Goal: Information Seeking & Learning: Learn about a topic

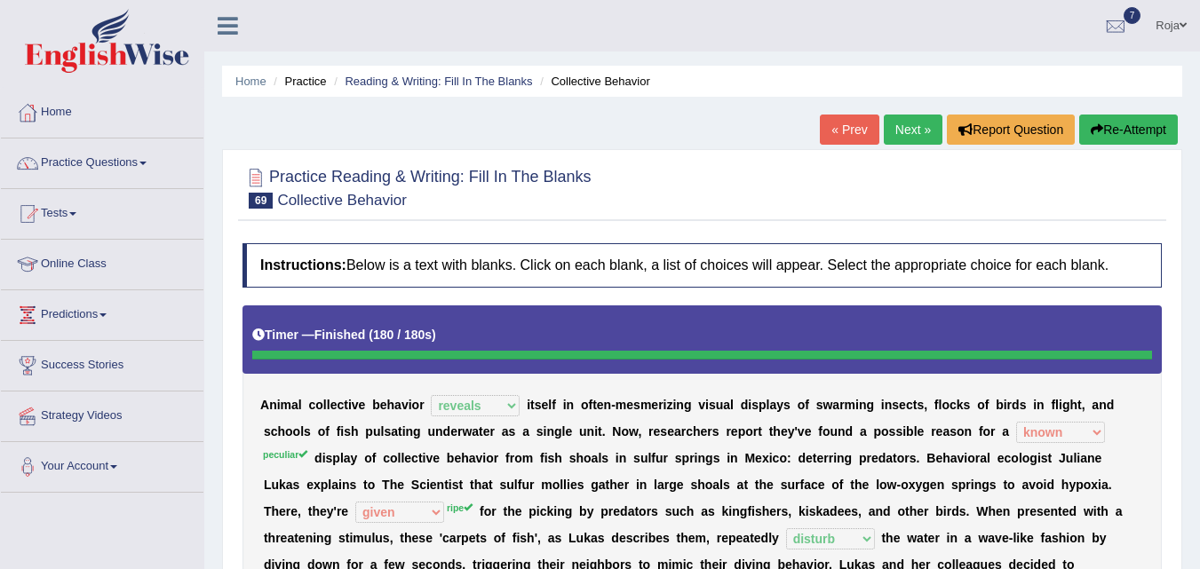
select select "reveals"
select select "known"
select select "given"
select select "disturb"
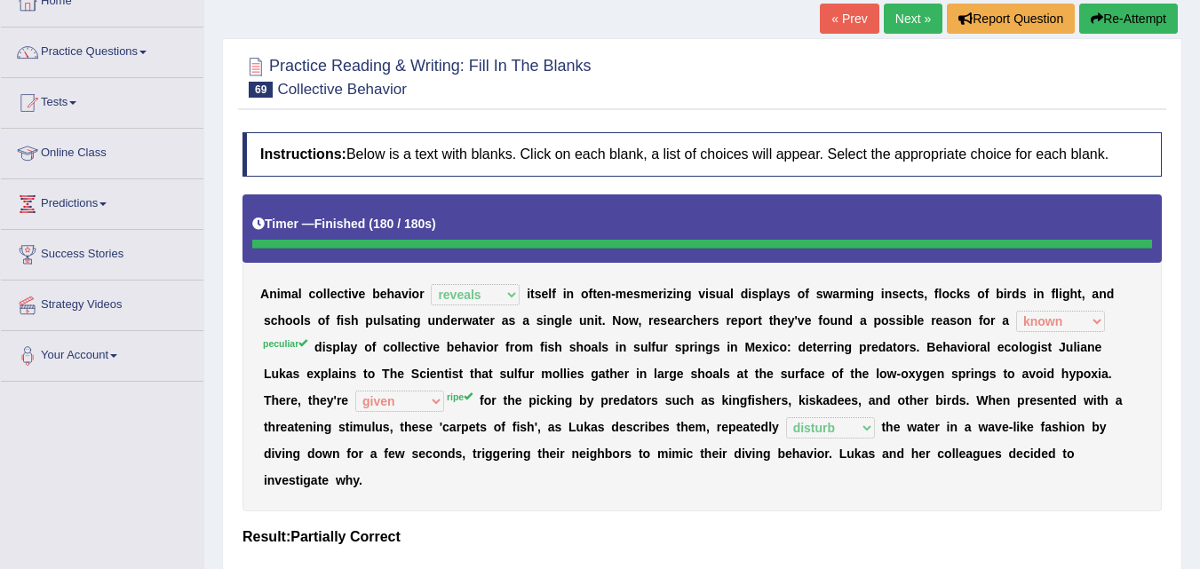
scroll to position [107, 0]
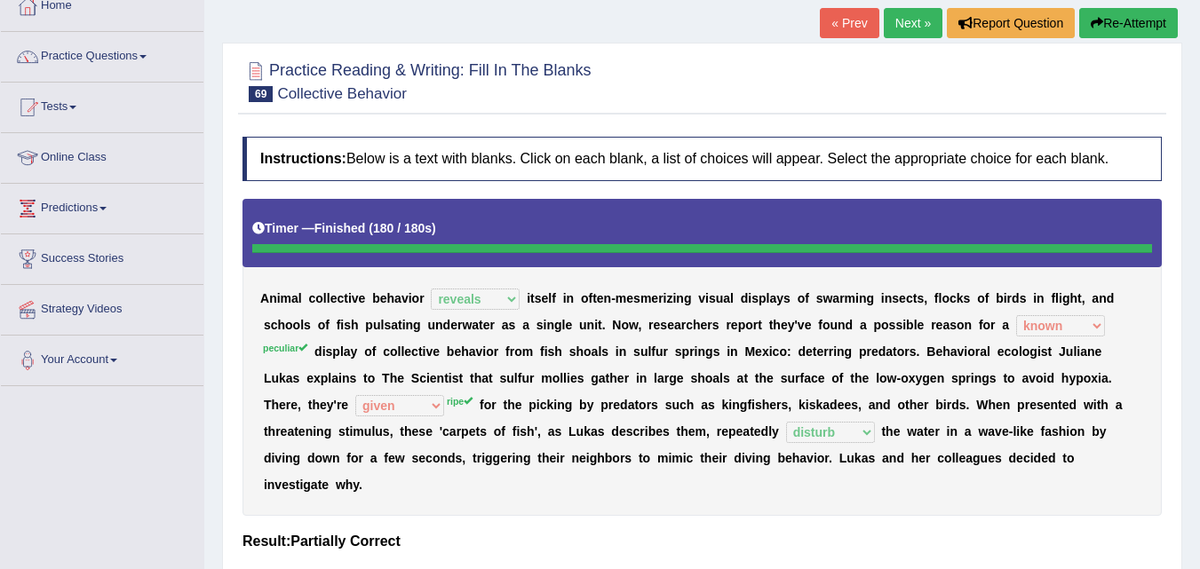
click at [902, 21] on link "Next »" at bounding box center [913, 23] width 59 height 30
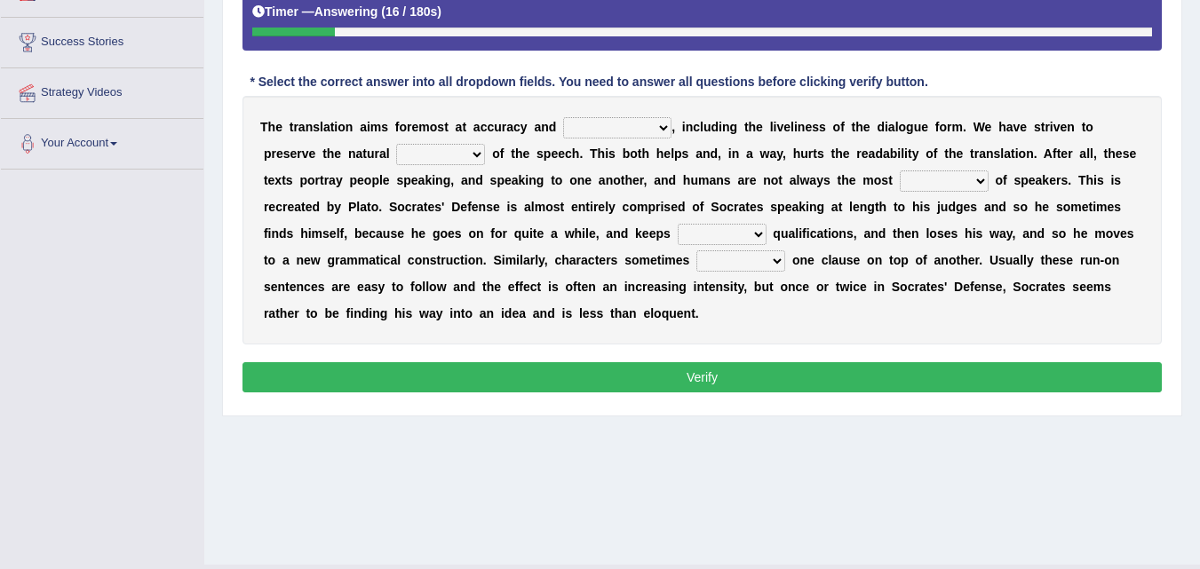
click at [579, 137] on select "completeness natural exact imply" at bounding box center [617, 127] width 108 height 21
select select "completeness"
click at [563, 117] on select "completeness natural exact imply" at bounding box center [617, 127] width 108 height 21
click at [609, 123] on select "completeness natural exact imply" at bounding box center [617, 127] width 108 height 21
click at [1069, 131] on b "n" at bounding box center [1071, 127] width 8 height 14
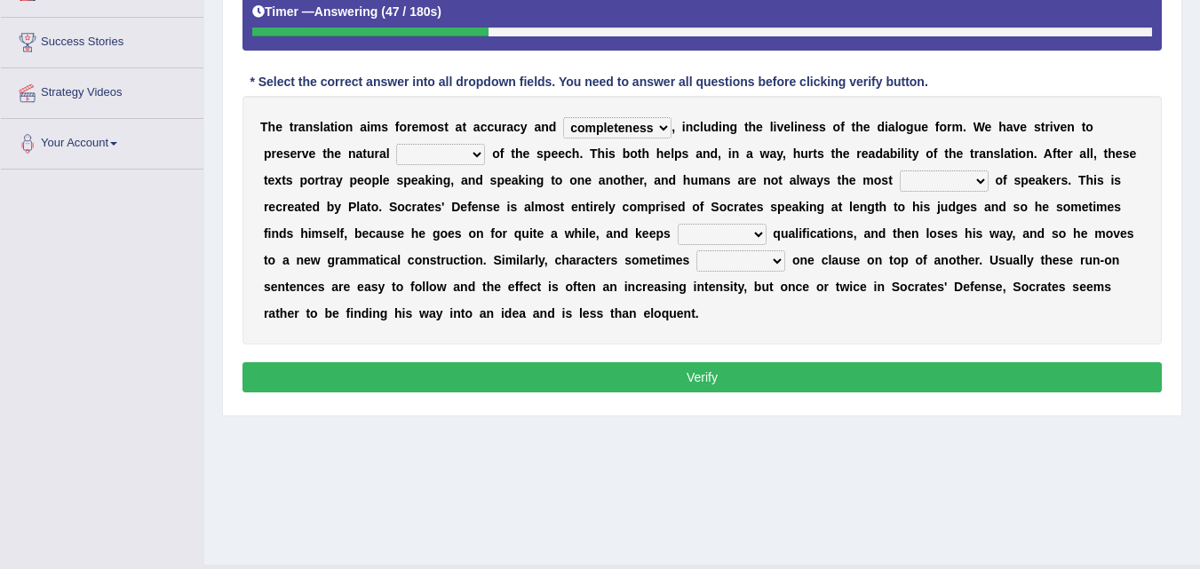
click at [464, 155] on select "allow flow behave regret" at bounding box center [440, 154] width 89 height 21
select select "flow"
click at [396, 144] on select "allow flow behave regret" at bounding box center [440, 154] width 89 height 21
click at [928, 185] on select "suspect eloquent intact engross" at bounding box center [944, 181] width 89 height 21
select select "engross"
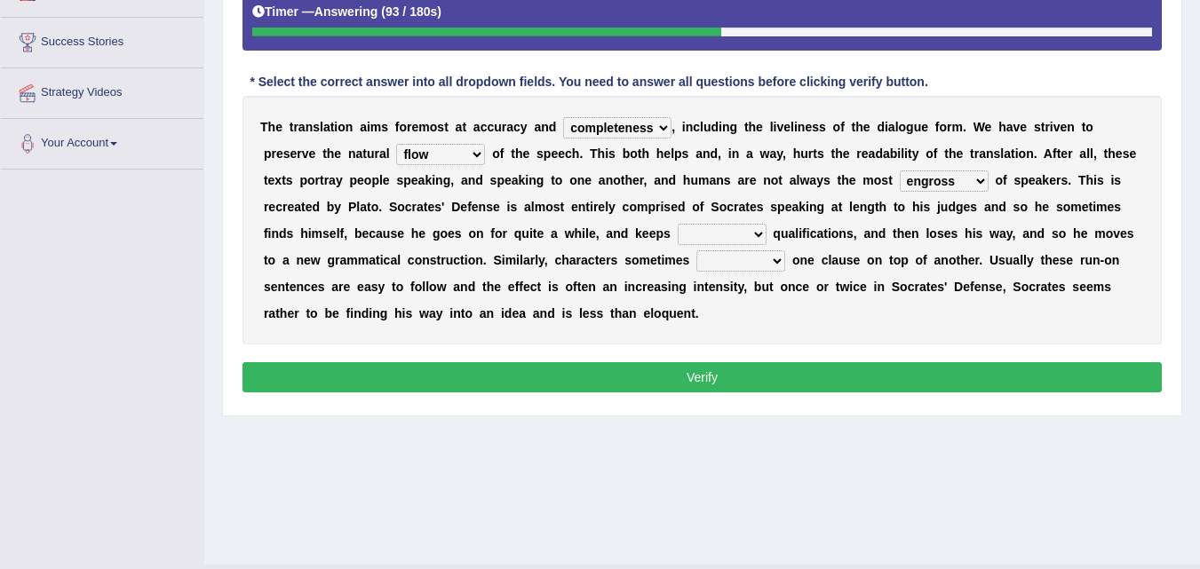
click at [900, 171] on select "suspect eloquent intact engross" at bounding box center [944, 181] width 89 height 21
click at [707, 234] on select "greatness pleading inserting speeding" at bounding box center [722, 234] width 89 height 21
click at [678, 224] on select "greatness pleading inserting speeding" at bounding box center [722, 234] width 89 height 21
click at [748, 234] on select "greatness pleading inserting speeding" at bounding box center [722, 234] width 89 height 21
select select "speeding"
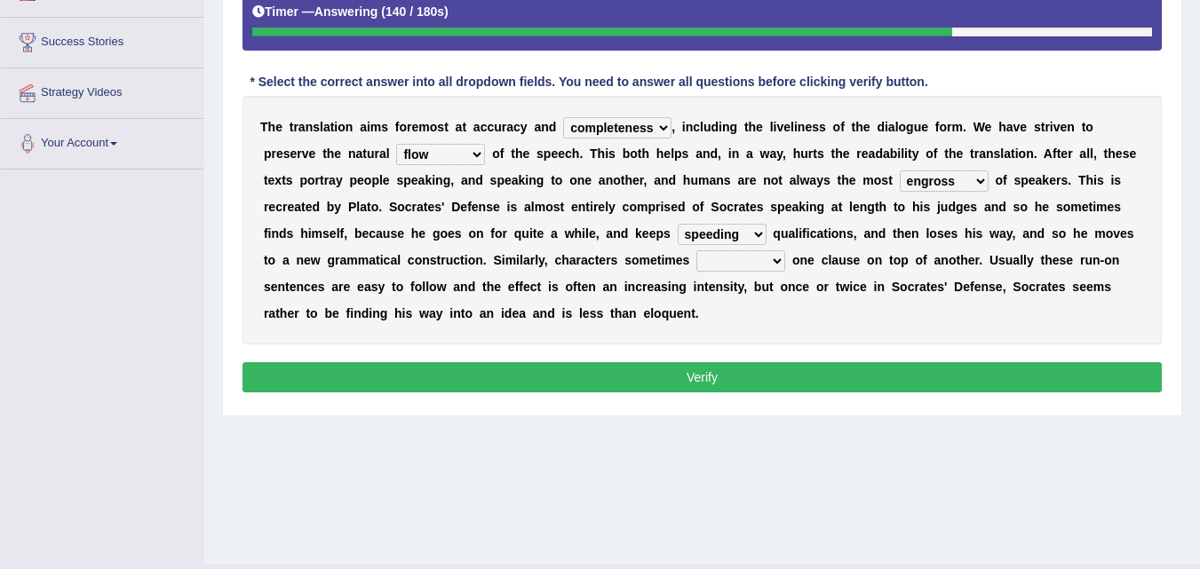
click at [678, 224] on select "greatness pleading inserting speeding" at bounding box center [722, 234] width 89 height 21
click at [696, 265] on b at bounding box center [692, 260] width 7 height 14
click at [724, 264] on select "pile style concur conduct" at bounding box center [740, 260] width 89 height 21
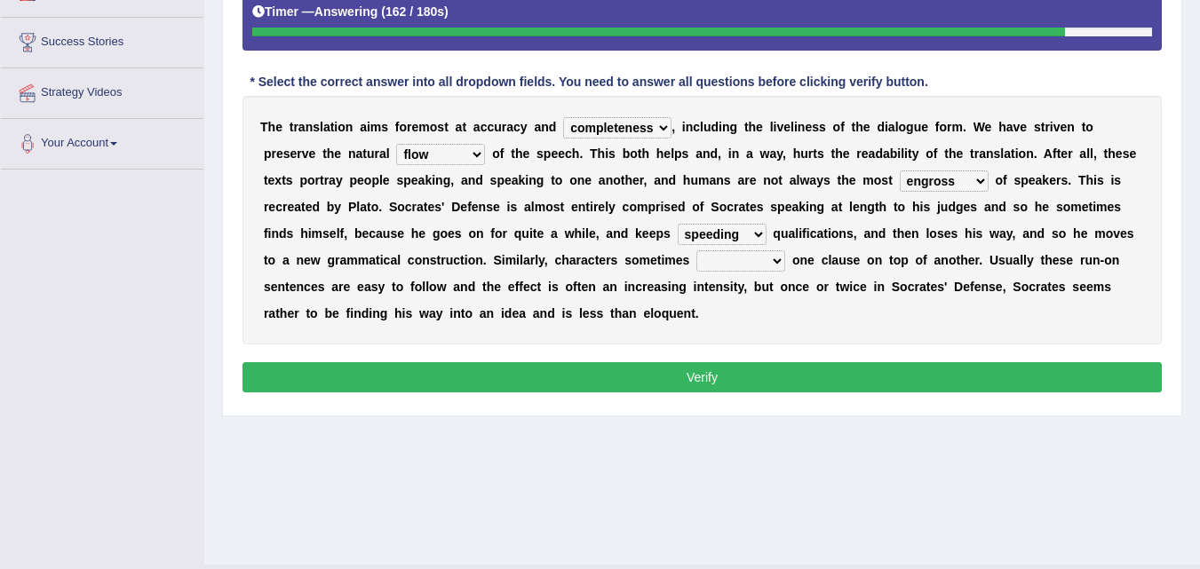
select select "style"
click at [696, 250] on select "pile style concur conduct" at bounding box center [740, 260] width 89 height 21
click at [658, 130] on select "completeness natural exact imply" at bounding box center [617, 127] width 108 height 21
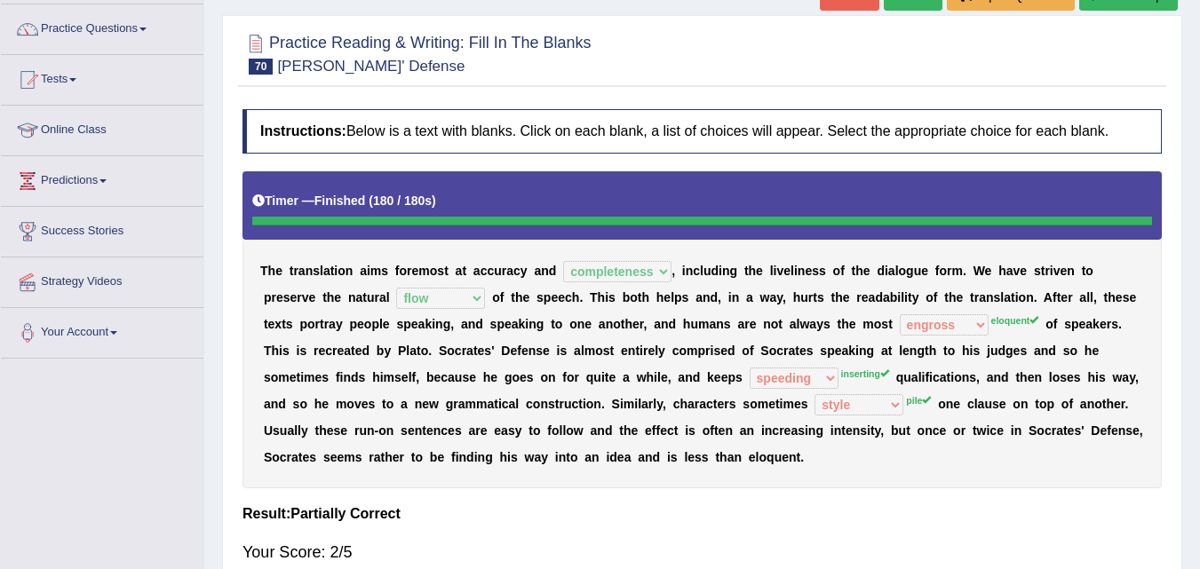
scroll to position [126, 0]
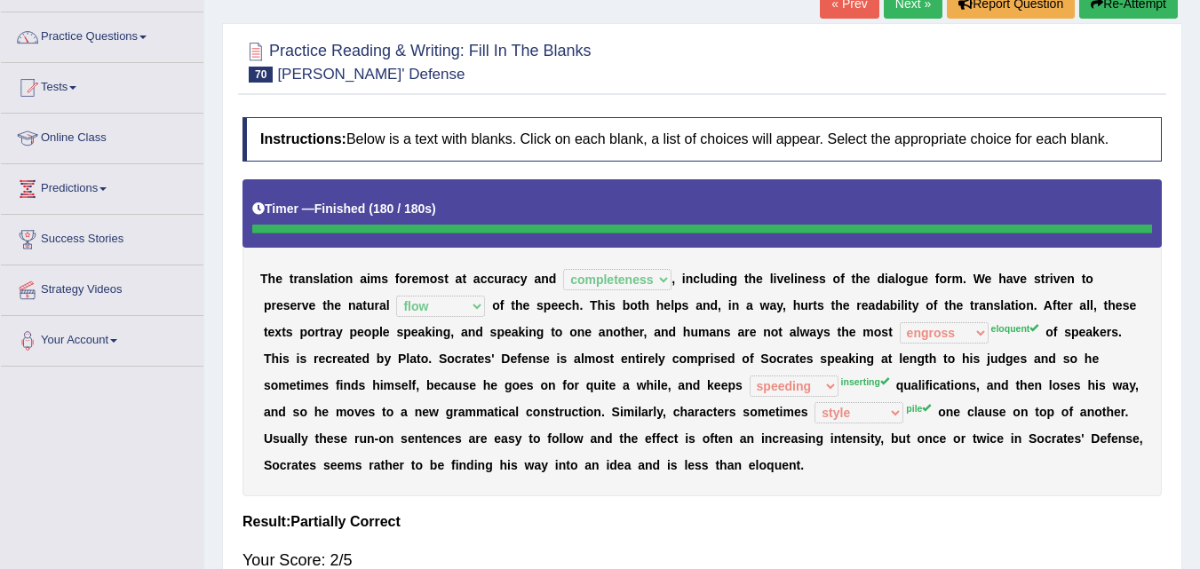
click at [887, 9] on link "Next »" at bounding box center [913, 3] width 59 height 30
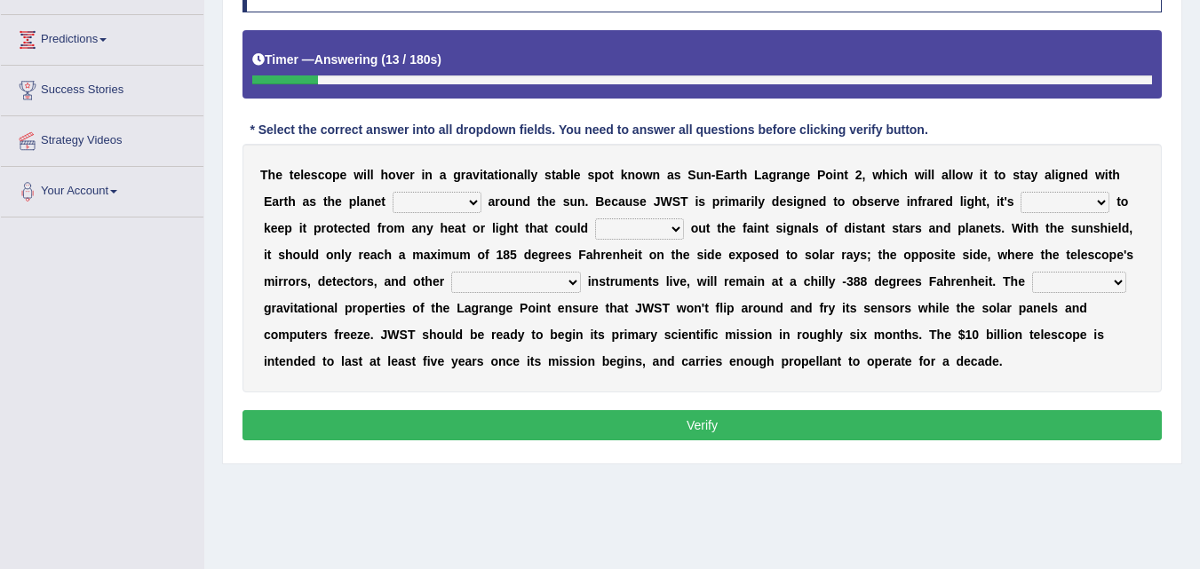
click at [478, 209] on select "emits runs orbits moves" at bounding box center [437, 202] width 89 height 21
select select "orbits"
click at [393, 192] on select "emits runs orbits moves" at bounding box center [437, 202] width 89 height 21
click at [1060, 202] on select "crucial vain staggering rational" at bounding box center [1065, 202] width 89 height 21
select select "crucial"
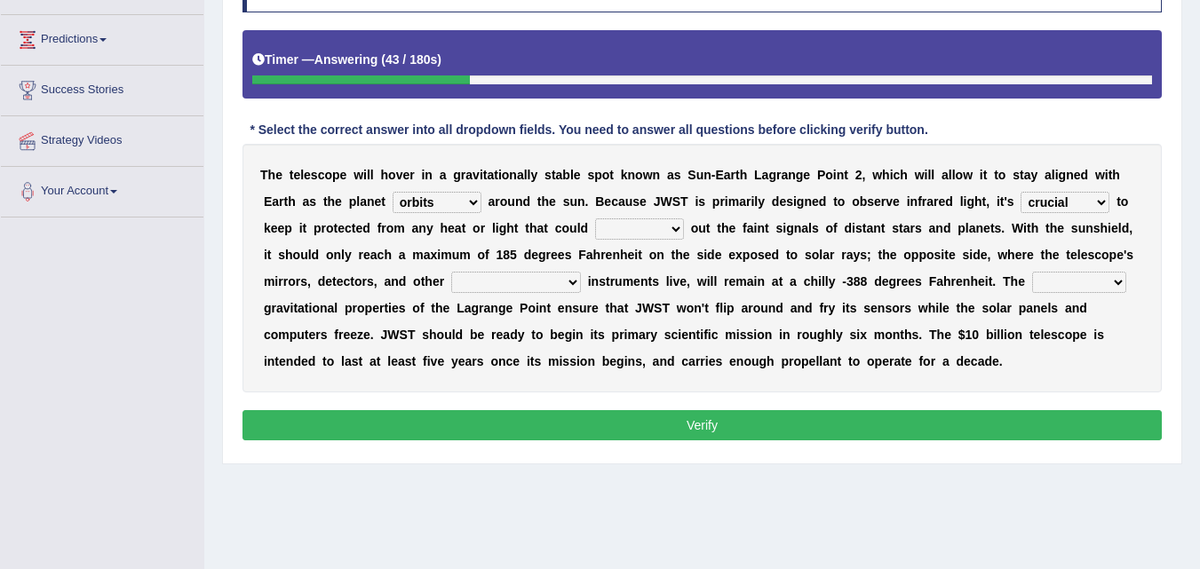
click at [1021, 192] on select "crucial vain staggering rational" at bounding box center [1065, 202] width 89 height 21
click at [654, 235] on select "drown own march highlight" at bounding box center [639, 229] width 89 height 21
select select "drown"
click at [595, 219] on select "drown own march highlight" at bounding box center [639, 229] width 89 height 21
click at [467, 282] on select "hard [PERSON_NAME] unused delicate" at bounding box center [516, 282] width 130 height 21
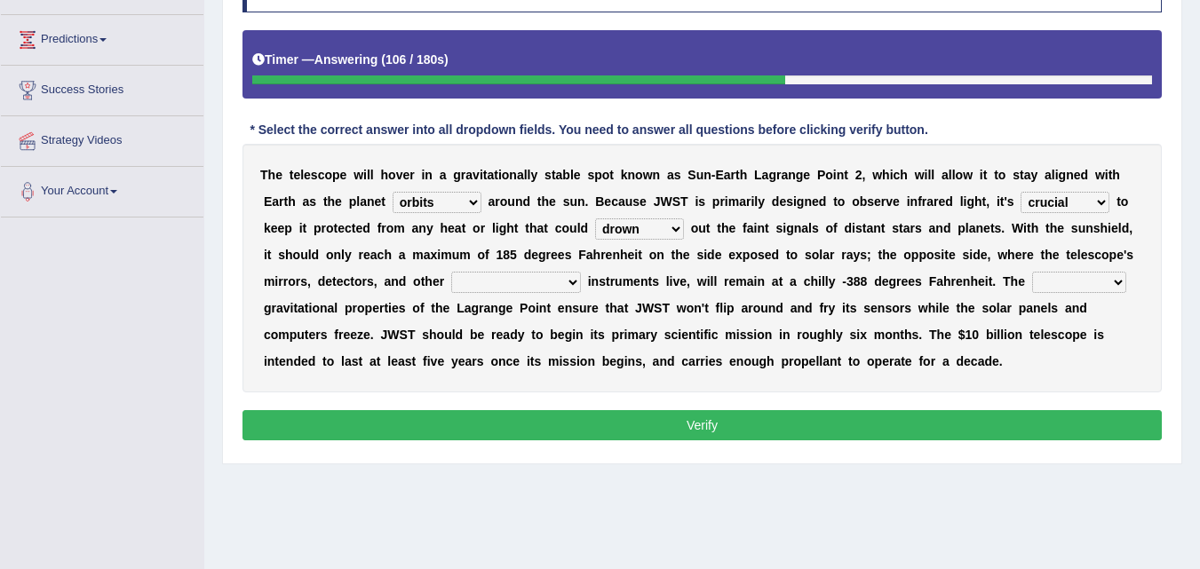
select select "delicate"
click at [451, 272] on select "hard [PERSON_NAME] unused delicate" at bounding box center [516, 282] width 130 height 21
click at [1086, 303] on b "d" at bounding box center [1083, 308] width 8 height 14
click at [1070, 297] on div "T h e t e l e s c o p e w i l l h o v e r i n a g r a v i t a t i o n a l l y s…" at bounding box center [702, 268] width 919 height 249
drag, startPoint x: 1061, startPoint y: 291, endPoint x: 1050, endPoint y: 290, distance: 10.8
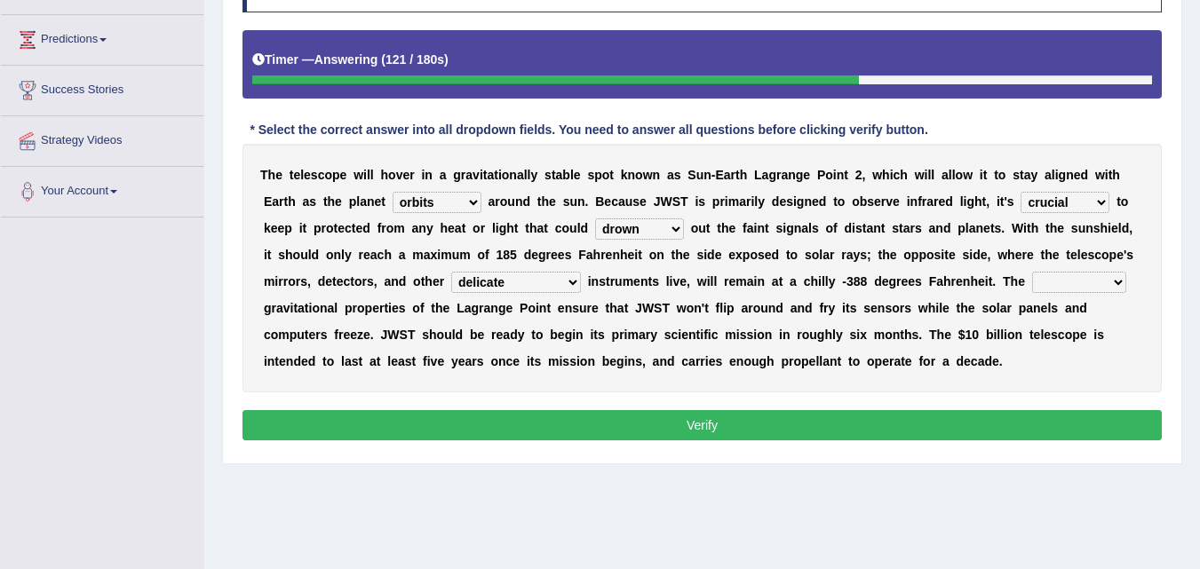
click at [1050, 290] on select "prolonging interpreting intriguing torture" at bounding box center [1079, 282] width 94 height 21
click at [1014, 402] on div "Instructions: Below is a text with blanks. Click on each blank, a list of choic…" at bounding box center [702, 207] width 928 height 496
click at [1032, 290] on select "prolonging interpreting intriguing torture" at bounding box center [1079, 282] width 94 height 21
select select "torture"
click at [1032, 272] on select "prolonging interpreting intriguing torture" at bounding box center [1079, 282] width 94 height 21
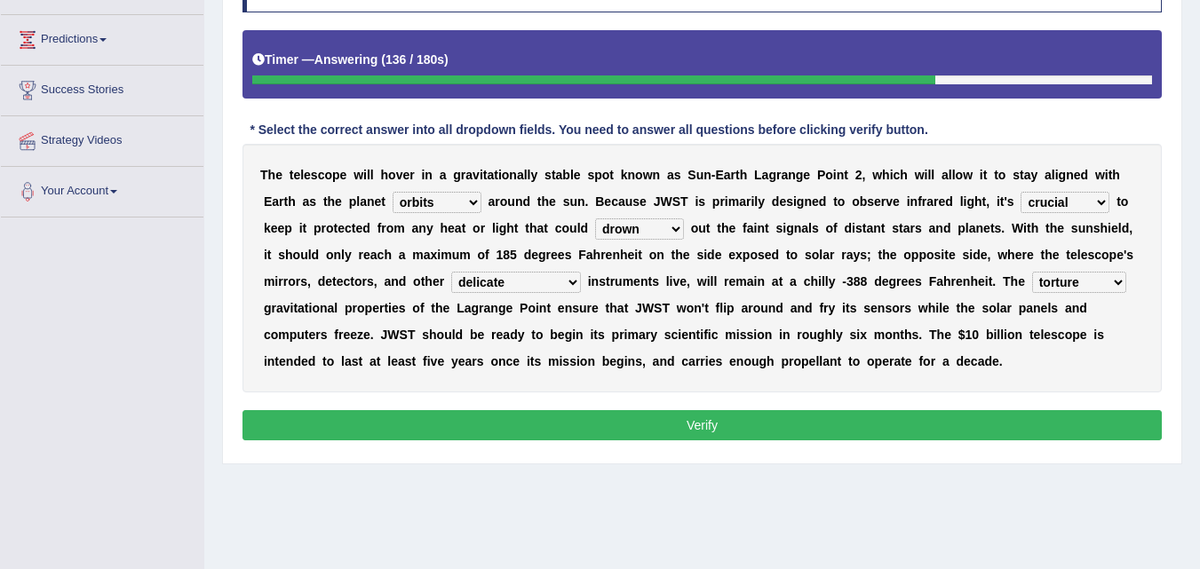
click at [1032, 287] on select "prolonging interpreting intriguing torture" at bounding box center [1079, 282] width 94 height 21
click at [880, 417] on button "Verify" at bounding box center [702, 425] width 919 height 30
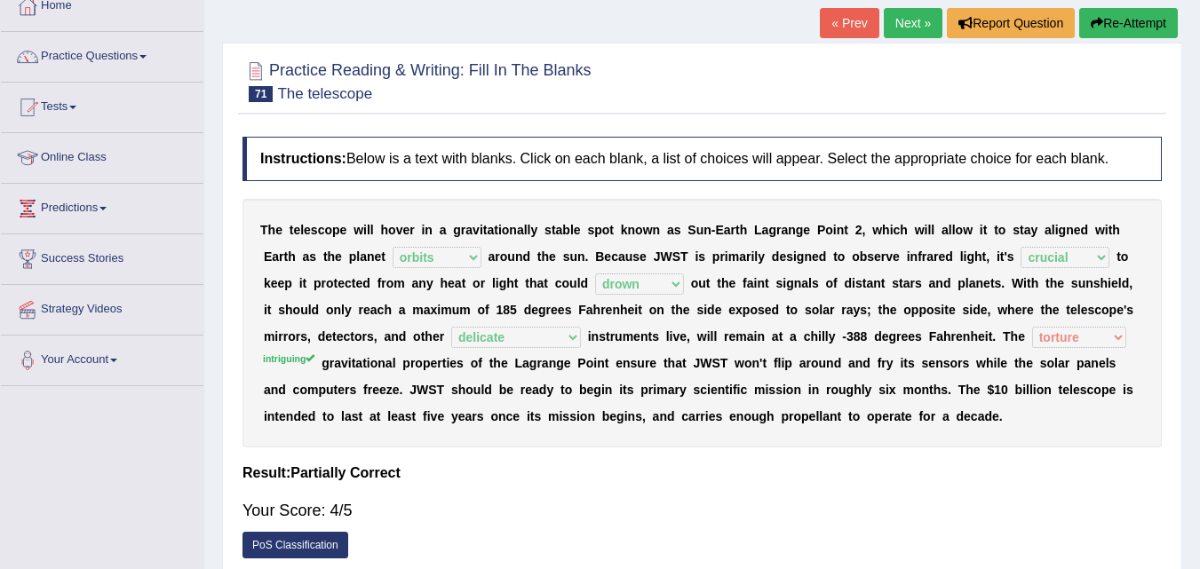
scroll to position [115, 0]
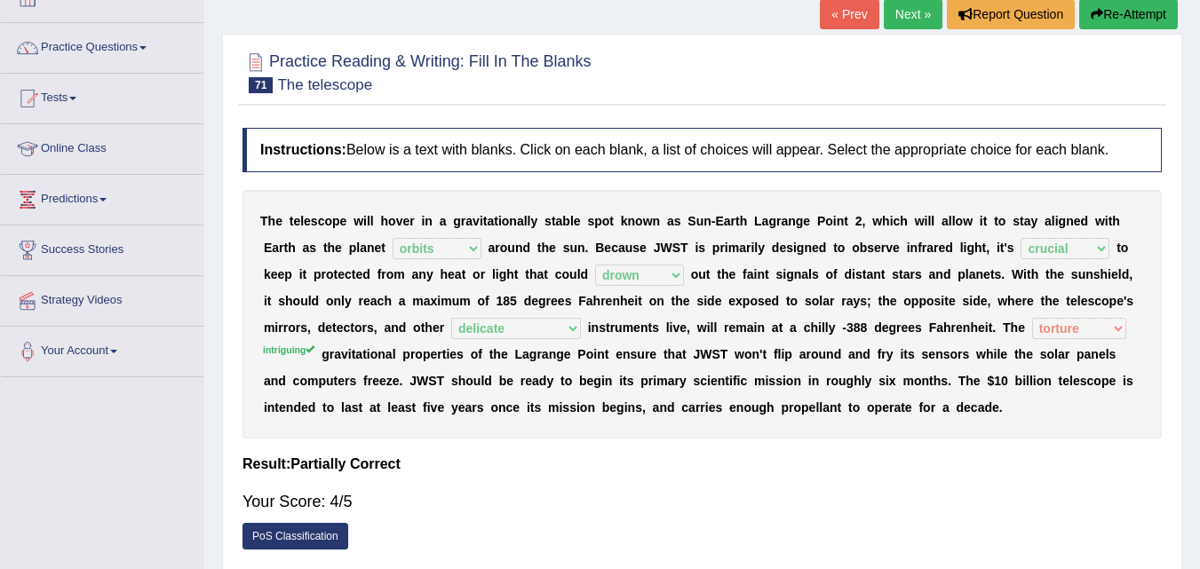
click at [910, 26] on link "Next »" at bounding box center [913, 14] width 59 height 30
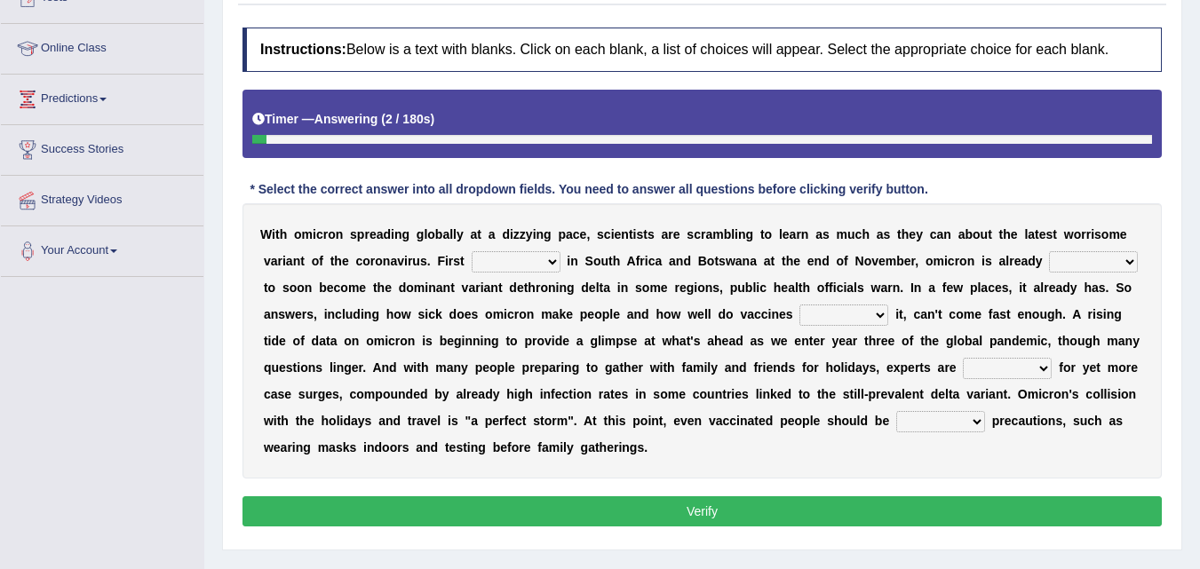
click at [1199, 206] on html "Toggle navigation Home Practice Questions Speaking Practice Read Aloud Repeat S…" at bounding box center [600, 68] width 1200 height 569
click at [518, 252] on select "plotted planted spotted made" at bounding box center [516, 261] width 89 height 21
select select "spotted"
click at [472, 251] on select "plotted planted spotted made" at bounding box center [516, 261] width 89 height 21
click at [1102, 258] on select "hosted havock rumbled poised" at bounding box center [1093, 261] width 89 height 21
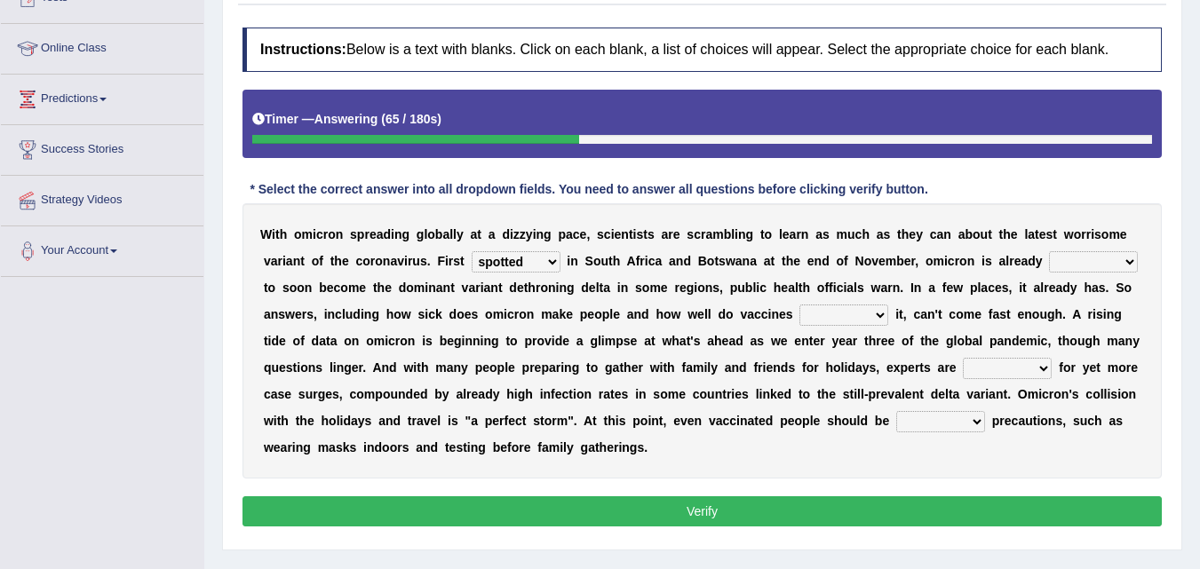
select select "poised"
click at [1049, 251] on select "hosted havock rumbled poised" at bounding box center [1093, 261] width 89 height 21
click at [845, 317] on select "grumbled hobble mumbled propelled" at bounding box center [843, 315] width 89 height 21
select select "mumbled"
click at [799, 305] on select "grumbled hobble mumbled propelled" at bounding box center [843, 315] width 89 height 21
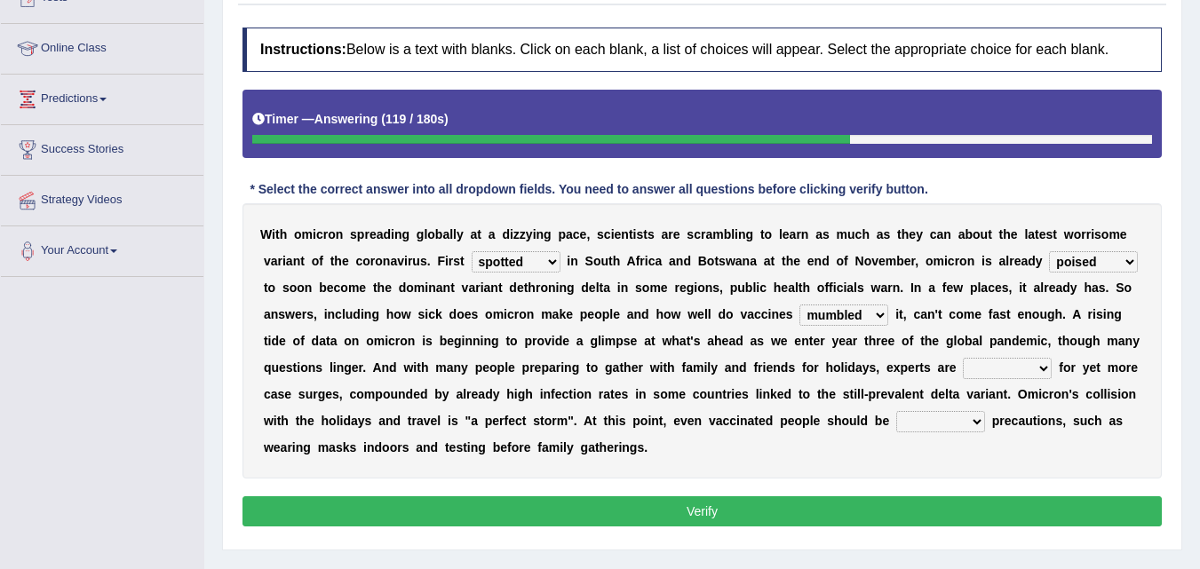
click at [1008, 368] on select "bracing embracing tracking torturing" at bounding box center [1007, 368] width 89 height 21
select select "tracking"
click at [963, 358] on select "bracing embracing tracking torturing" at bounding box center [1007, 368] width 89 height 21
drag, startPoint x: 971, startPoint y: 455, endPoint x: 1015, endPoint y: 383, distance: 84.6
click at [1015, 383] on div "W i t h o m i c r o n s p r e a d i n g g l o b a l l y a t a d i z z y i n g p…" at bounding box center [702, 340] width 919 height 275
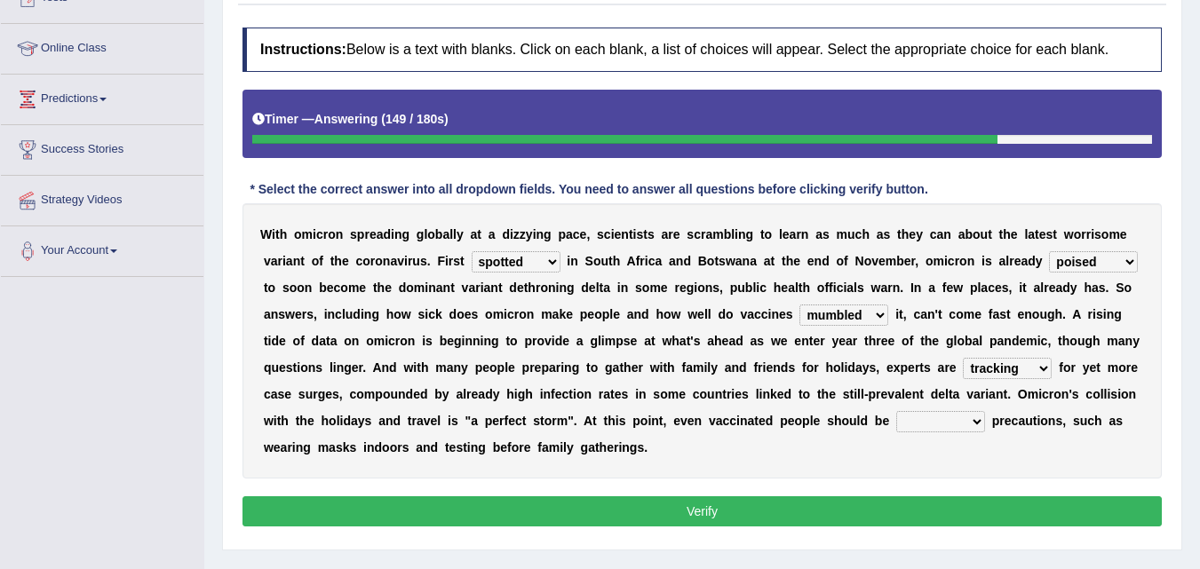
click at [954, 434] on div "W i t h o m i c r o n s p r e a d i n g g l o b a l l y a t a d i z z y i n g p…" at bounding box center [702, 340] width 919 height 275
click at [964, 433] on select "giving gathering taking managing" at bounding box center [940, 421] width 89 height 21
select select "taking"
click at [896, 411] on select "giving gathering taking managing" at bounding box center [940, 421] width 89 height 21
click at [1043, 367] on select "bracing embracing tracking torturing" at bounding box center [1007, 368] width 89 height 21
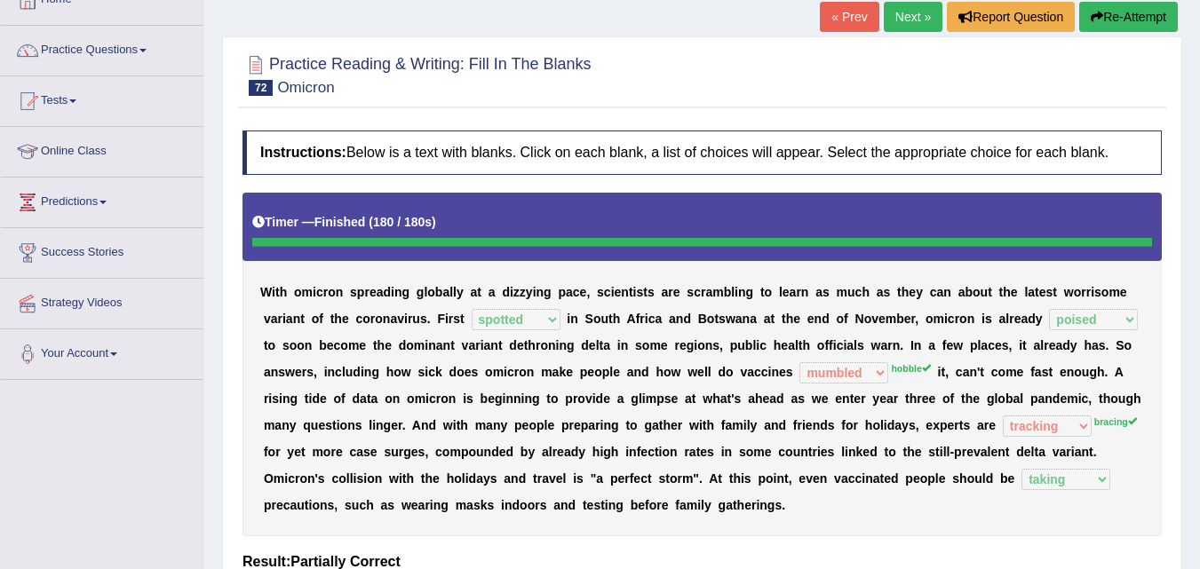
scroll to position [120, 0]
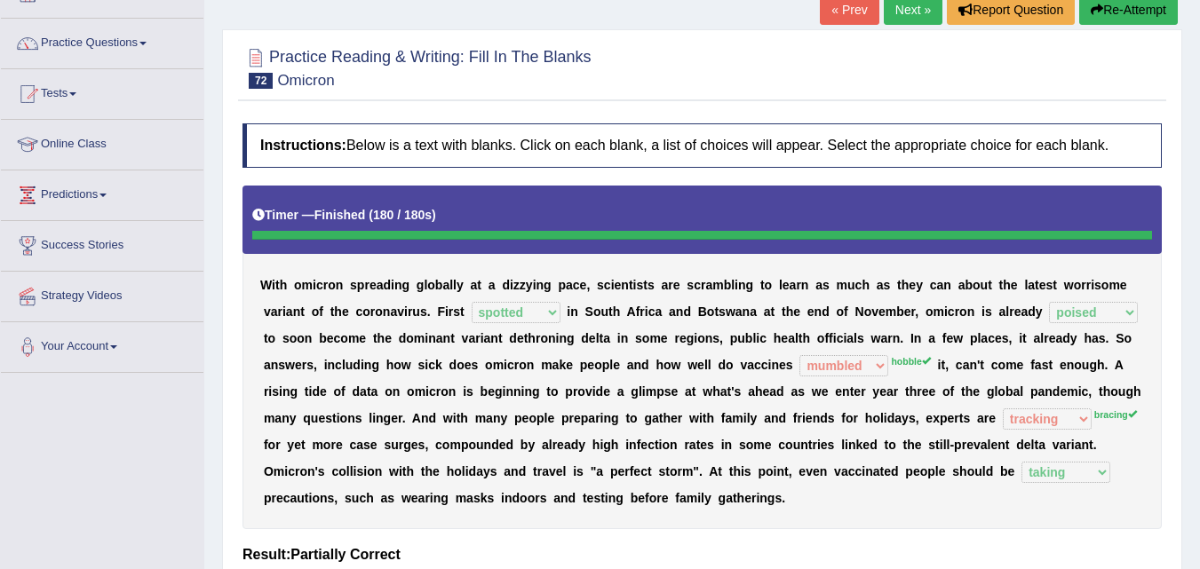
click at [1126, 19] on button "Re-Attempt" at bounding box center [1128, 10] width 99 height 30
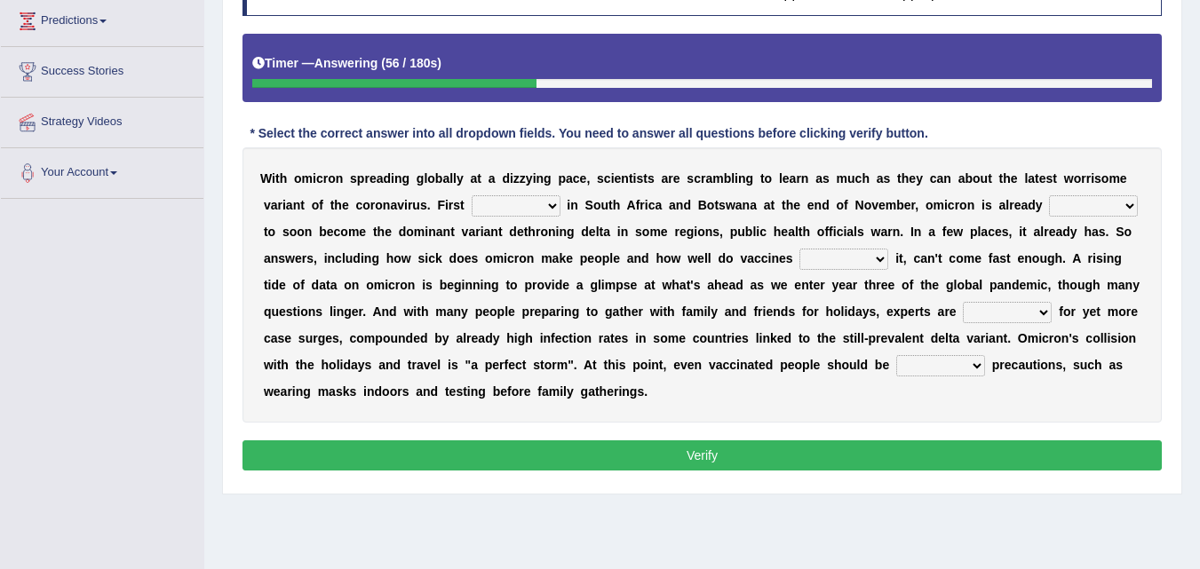
click at [507, 207] on select "plotted planted spotted made" at bounding box center [516, 205] width 89 height 21
click at [555, 212] on select "plotted planted spotted made" at bounding box center [516, 205] width 89 height 21
click at [540, 206] on select "plotted planted spotted made" at bounding box center [516, 205] width 89 height 21
select select "spotted"
click at [472, 195] on select "plotted planted spotted made" at bounding box center [516, 205] width 89 height 21
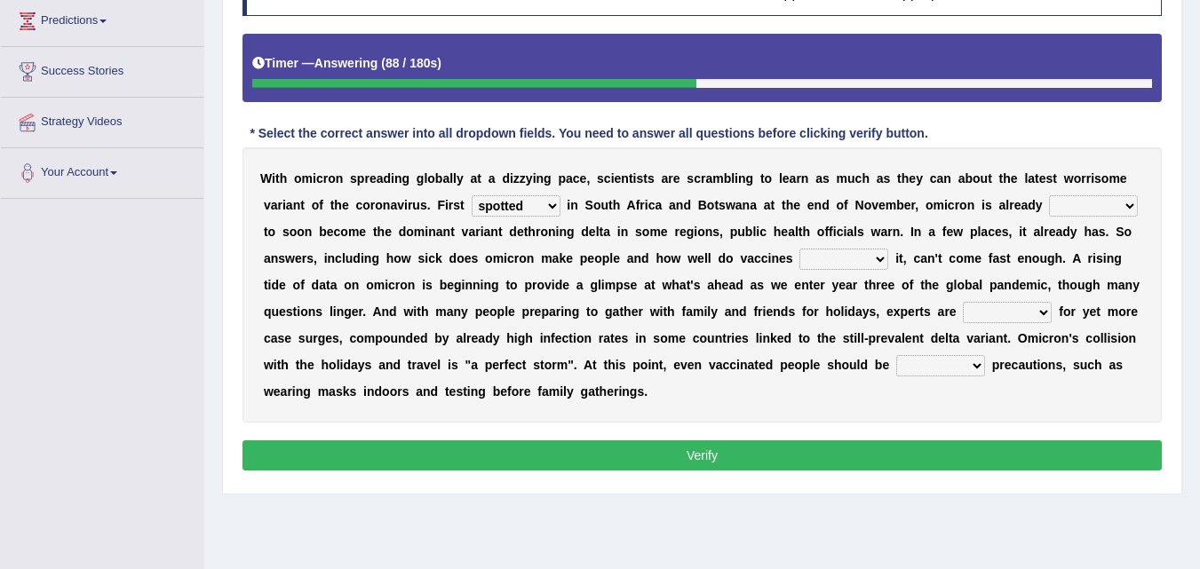
click at [1071, 200] on select "hosted havock rumbled poised" at bounding box center [1093, 205] width 89 height 21
click at [1059, 194] on div "W i t h o m i c r o n s p r e a d i n g g l o b a l l y a t a d i z z y i n g p…" at bounding box center [702, 284] width 919 height 275
click at [1062, 203] on select "hosted havock rumbled poised" at bounding box center [1093, 205] width 89 height 21
click at [1083, 206] on select "hosted havock rumbled poised" at bounding box center [1093, 205] width 89 height 21
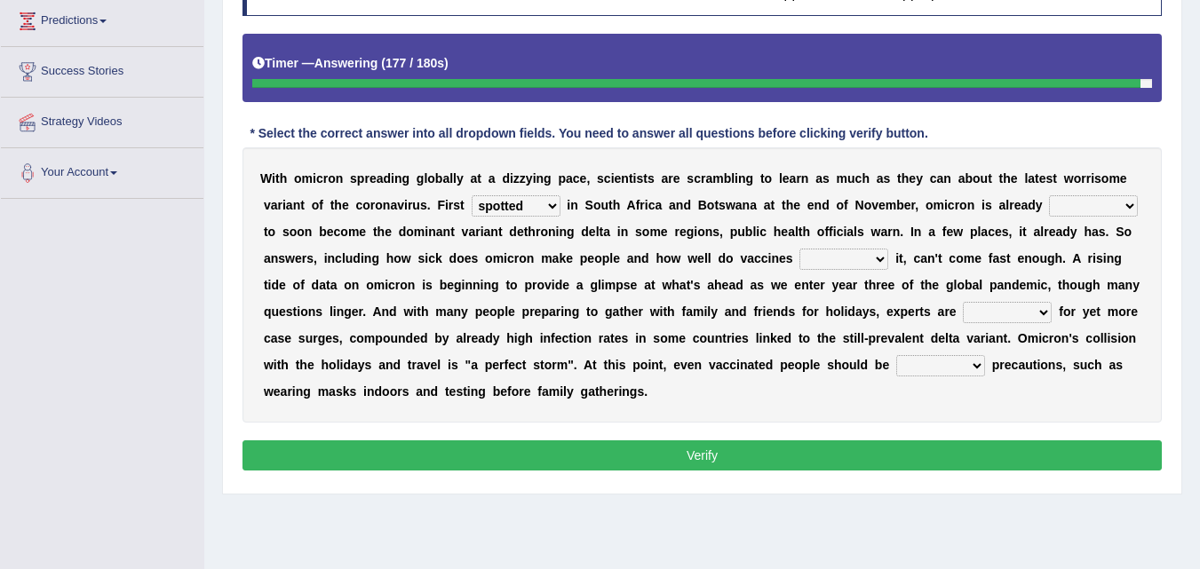
click at [1133, 215] on select "hosted havock rumbled poised" at bounding box center [1093, 205] width 89 height 21
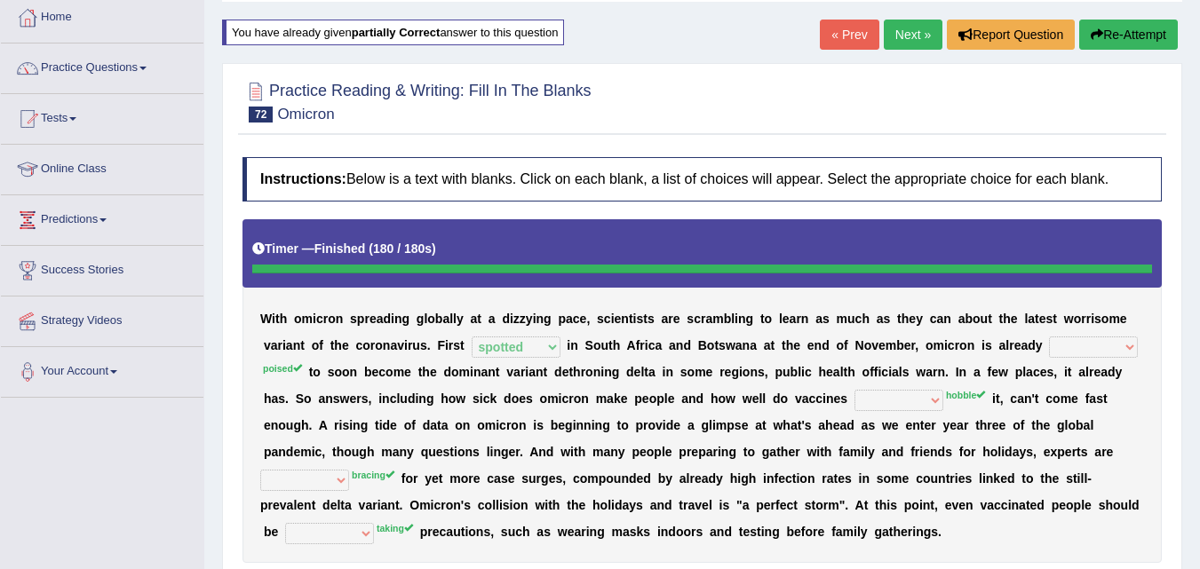
scroll to position [91, 0]
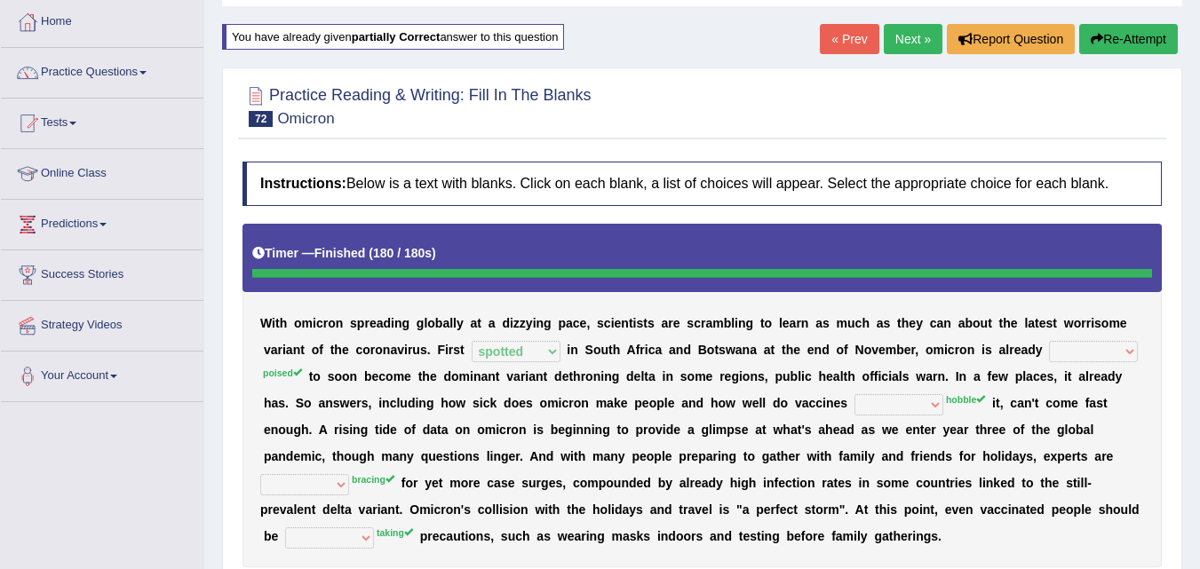
click at [1130, 35] on button "Re-Attempt" at bounding box center [1128, 39] width 99 height 30
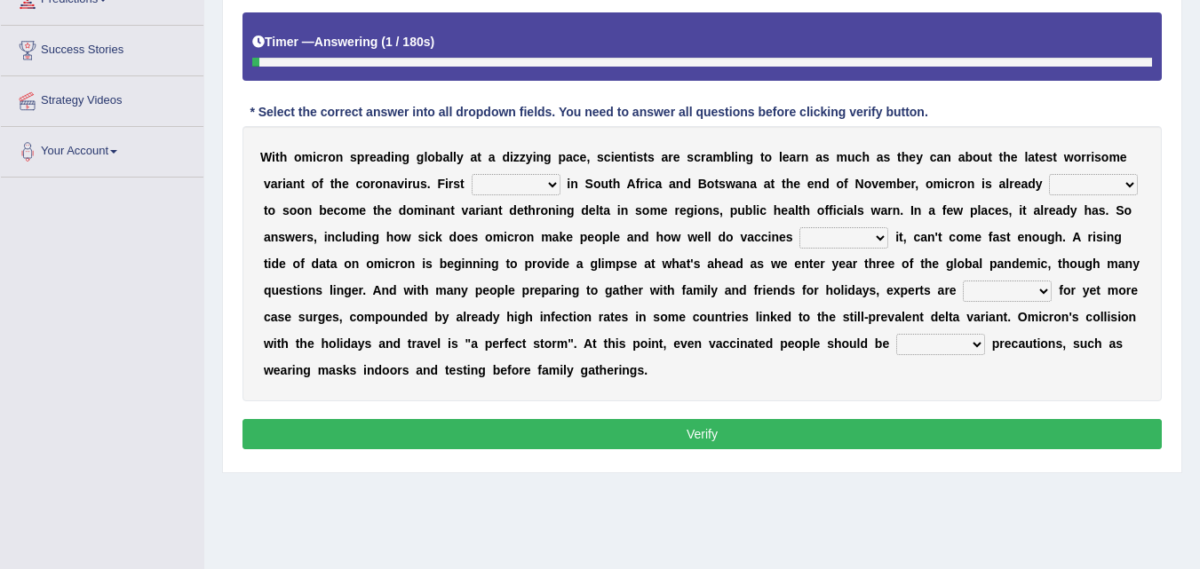
click at [872, 238] on select "grumbled hobble mumbled propelled" at bounding box center [843, 237] width 89 height 21
click at [872, 228] on select "grumbled hobble mumbled propelled" at bounding box center [843, 237] width 89 height 21
click at [891, 241] on b at bounding box center [891, 237] width 7 height 14
click at [884, 241] on select "grumbled hobble mumbled propelled" at bounding box center [843, 237] width 89 height 21
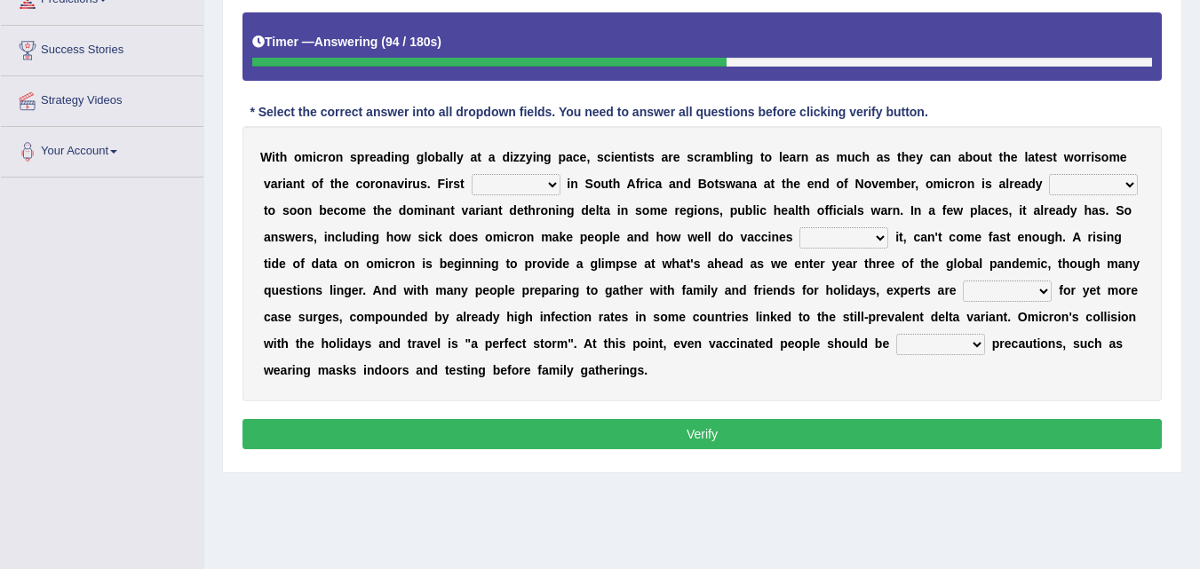
click at [822, 237] on select "grumbled hobble mumbled propelled" at bounding box center [843, 237] width 89 height 21
click at [1033, 298] on select "bracing embracing tracking torturing" at bounding box center [1007, 291] width 89 height 21
click at [1017, 289] on select "bracing embracing tracking torturing" at bounding box center [1007, 291] width 89 height 21
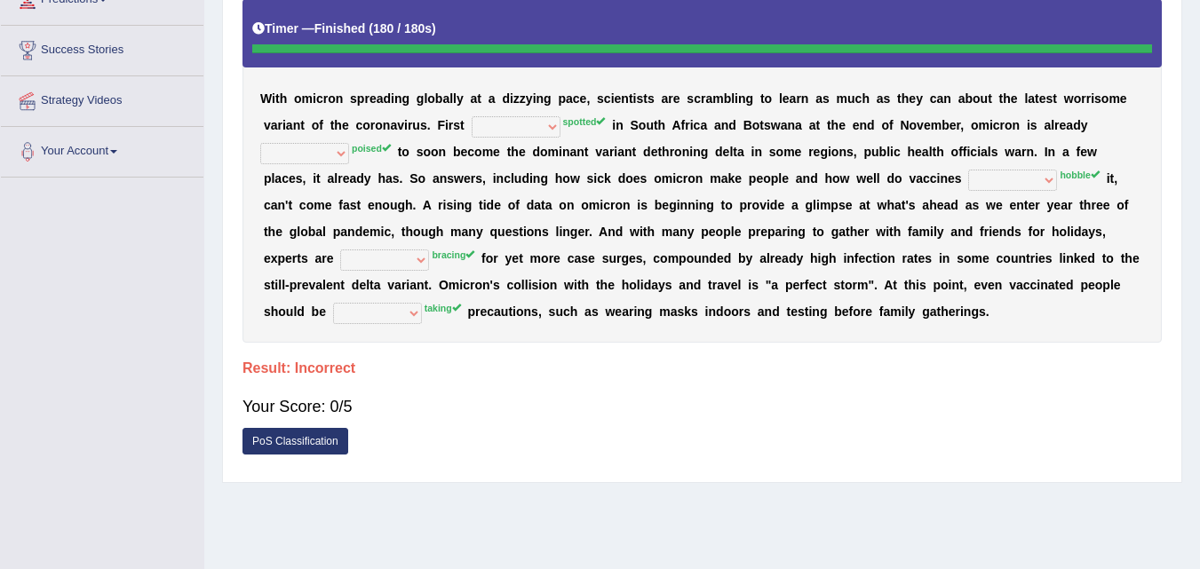
drag, startPoint x: 1186, startPoint y: 279, endPoint x: 1202, endPoint y: 282, distance: 16.2
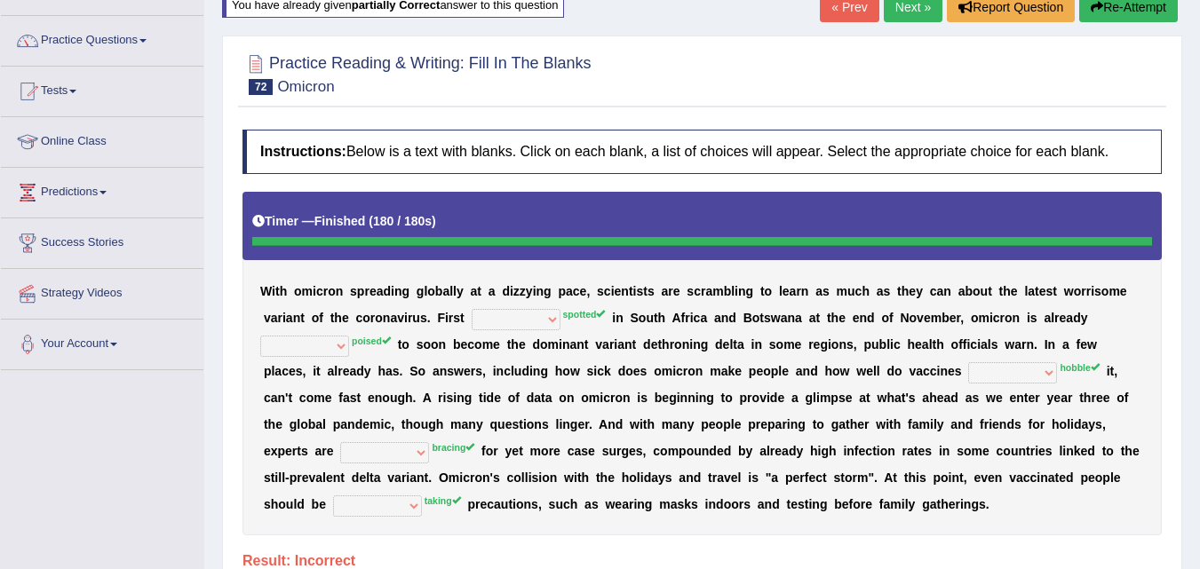
scroll to position [12, 0]
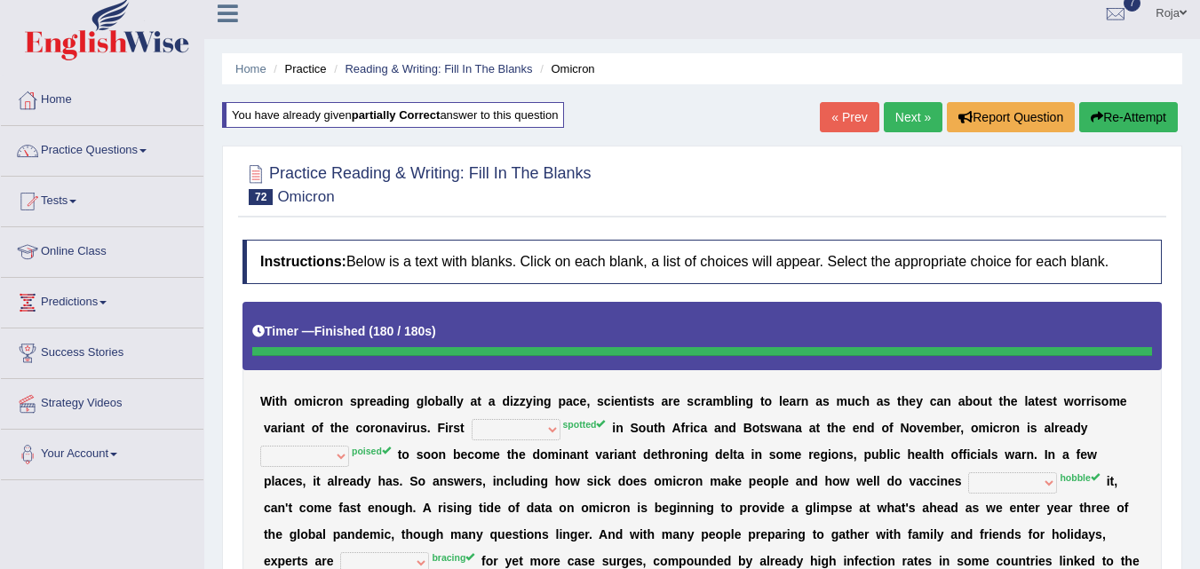
click at [1108, 114] on button "Re-Attempt" at bounding box center [1128, 117] width 99 height 30
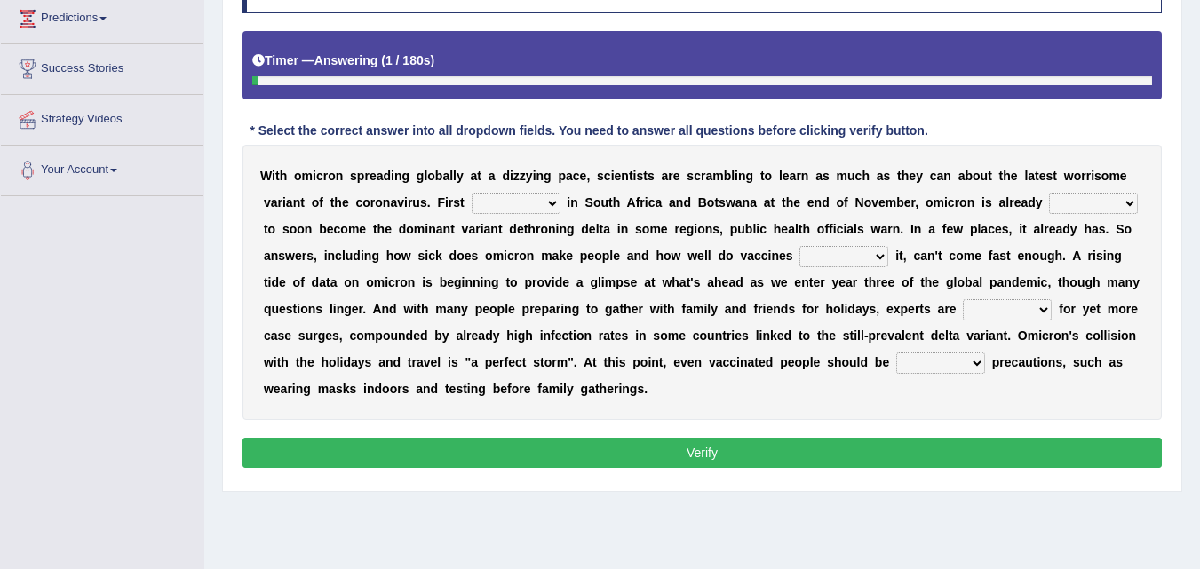
scroll to position [303, 0]
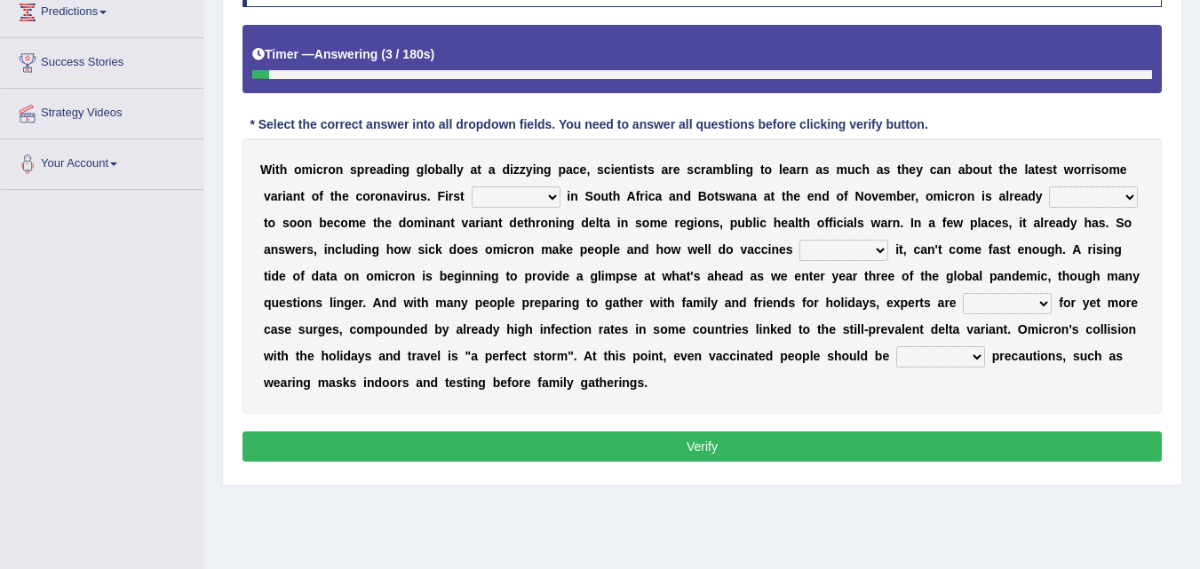
click at [1025, 312] on select "bracing embracing tracking torturing" at bounding box center [1007, 303] width 89 height 21
click at [976, 290] on div "W i t h o m i c r o n s p r e a d i n g g l o b a l l y a t a d i z z y i n g p…" at bounding box center [702, 276] width 919 height 275
click at [978, 297] on select "bracing embracing tracking torturing" at bounding box center [1007, 303] width 89 height 21
click at [910, 359] on select "giving gathering taking managing" at bounding box center [940, 356] width 89 height 21
click at [530, 192] on select "plotted planted spotted made" at bounding box center [516, 197] width 89 height 21
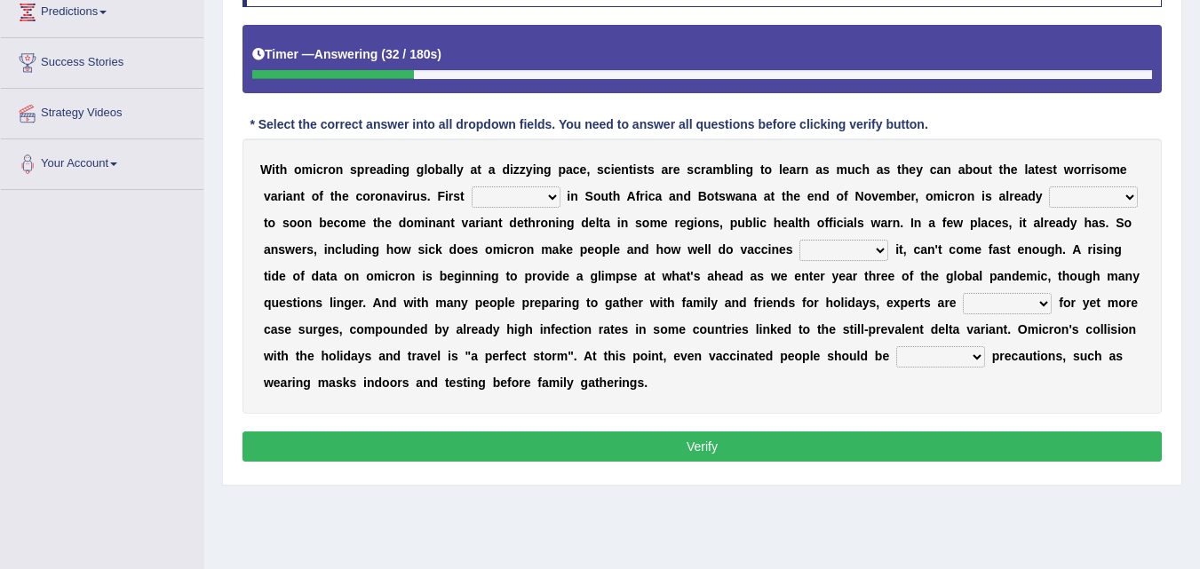
select select "spotted"
click at [472, 187] on select "plotted planted spotted made" at bounding box center [516, 197] width 89 height 21
click at [1087, 211] on div "W i t h o m i c r o n s p r e a d i n g g l o b a l l y a t a d i z z y i n g p…" at bounding box center [702, 276] width 919 height 275
click at [1088, 207] on select "hosted havock rumbled poised" at bounding box center [1093, 197] width 89 height 21
select select "poised"
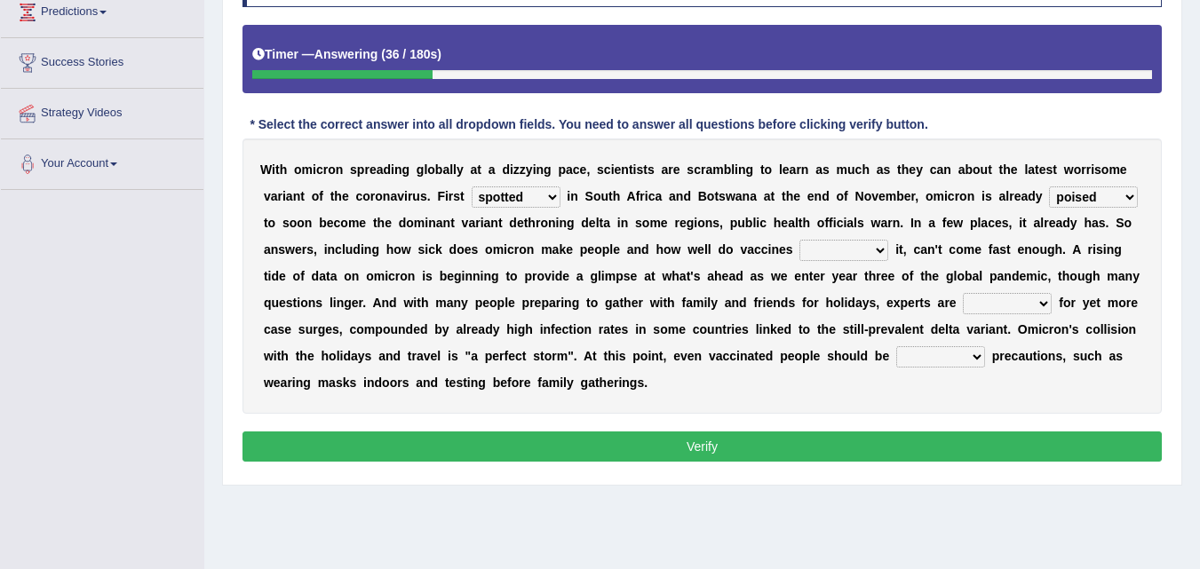
click at [1049, 187] on select "hosted havock rumbled poised" at bounding box center [1093, 197] width 89 height 21
click at [844, 241] on select "grumbled hobble mumbled propelled" at bounding box center [843, 250] width 89 height 21
select select "propelled"
click at [799, 240] on select "grumbled hobble mumbled propelled" at bounding box center [843, 250] width 89 height 21
click at [825, 253] on select "grumbled hobble mumbled propelled" at bounding box center [843, 250] width 89 height 21
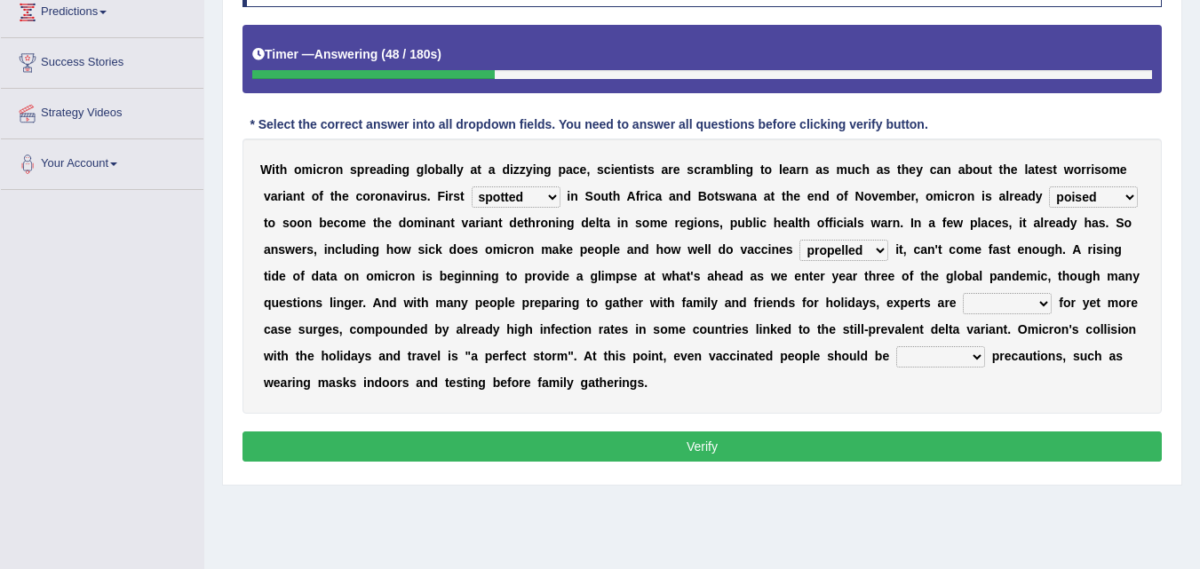
click at [940, 248] on b "t" at bounding box center [940, 250] width 4 height 14
click at [989, 295] on select "bracing embracing tracking torturing" at bounding box center [1007, 303] width 89 height 21
select select "bracing"
click at [963, 293] on select "bracing embracing tracking torturing" at bounding box center [1007, 303] width 89 height 21
click at [924, 359] on select "giving gathering taking managing" at bounding box center [940, 356] width 89 height 21
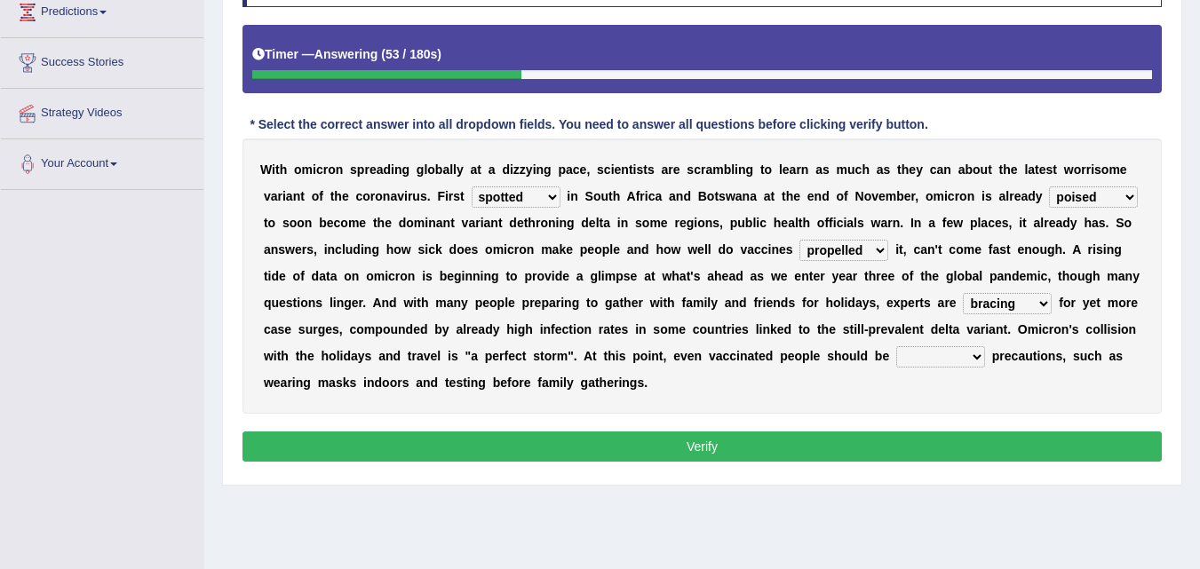
select select "taking"
click at [896, 346] on select "giving gathering taking managing" at bounding box center [940, 356] width 89 height 21
drag, startPoint x: 711, startPoint y: 464, endPoint x: 707, endPoint y: 453, distance: 11.2
click at [707, 453] on div "Instructions: Below is a text with blanks. Click on each blank, a list of choic…" at bounding box center [702, 215] width 928 height 522
click at [707, 453] on button "Verify" at bounding box center [702, 447] width 919 height 30
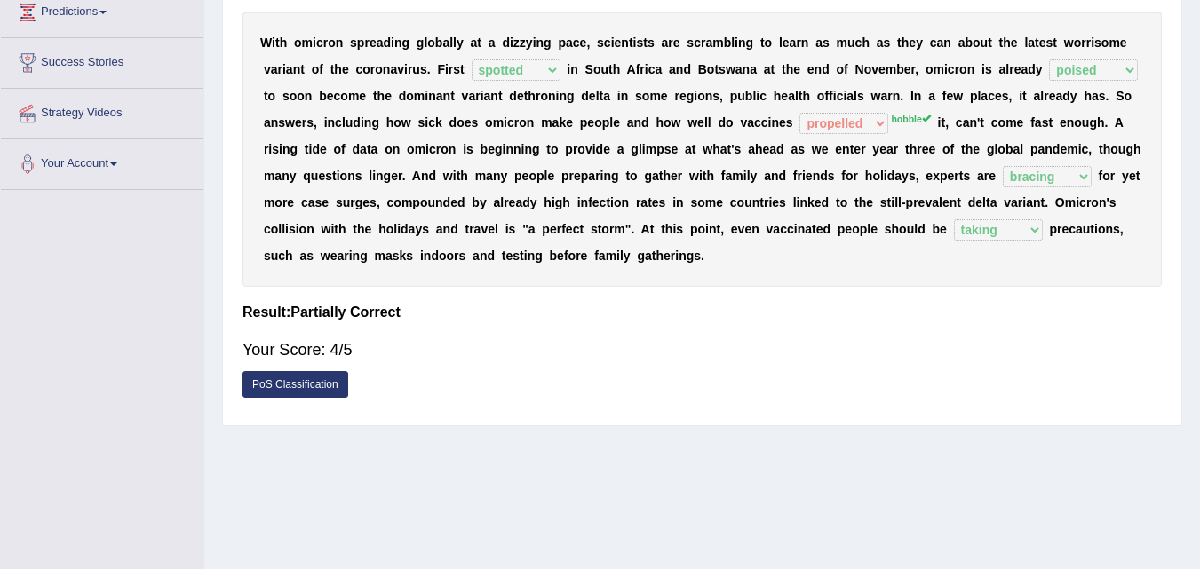
drag, startPoint x: 1213, startPoint y: 427, endPoint x: 1213, endPoint y: 358, distance: 69.3
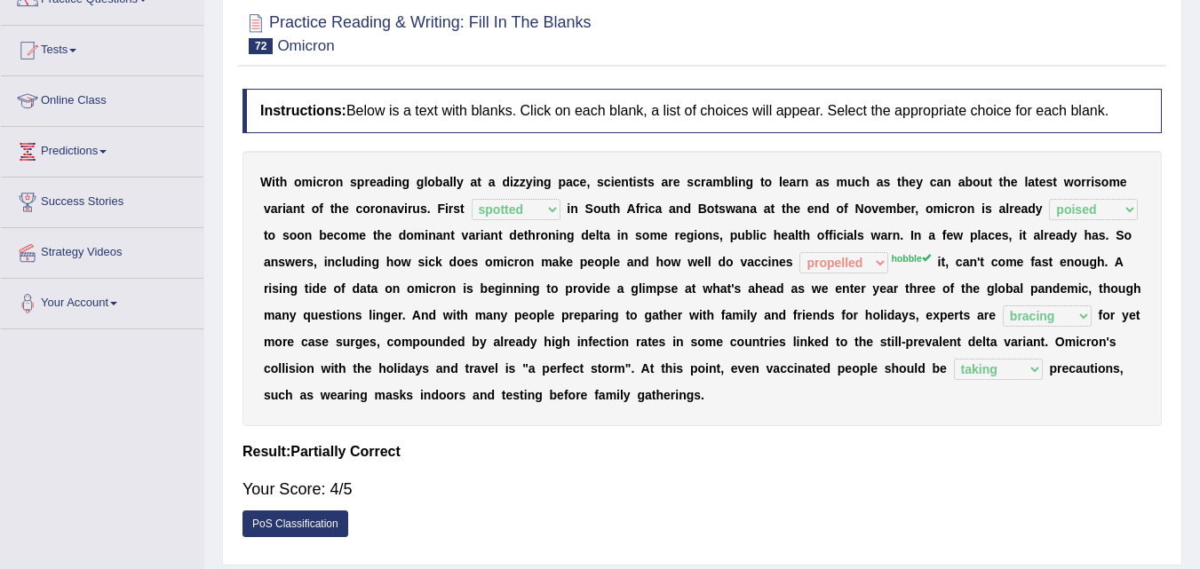
scroll to position [151, 0]
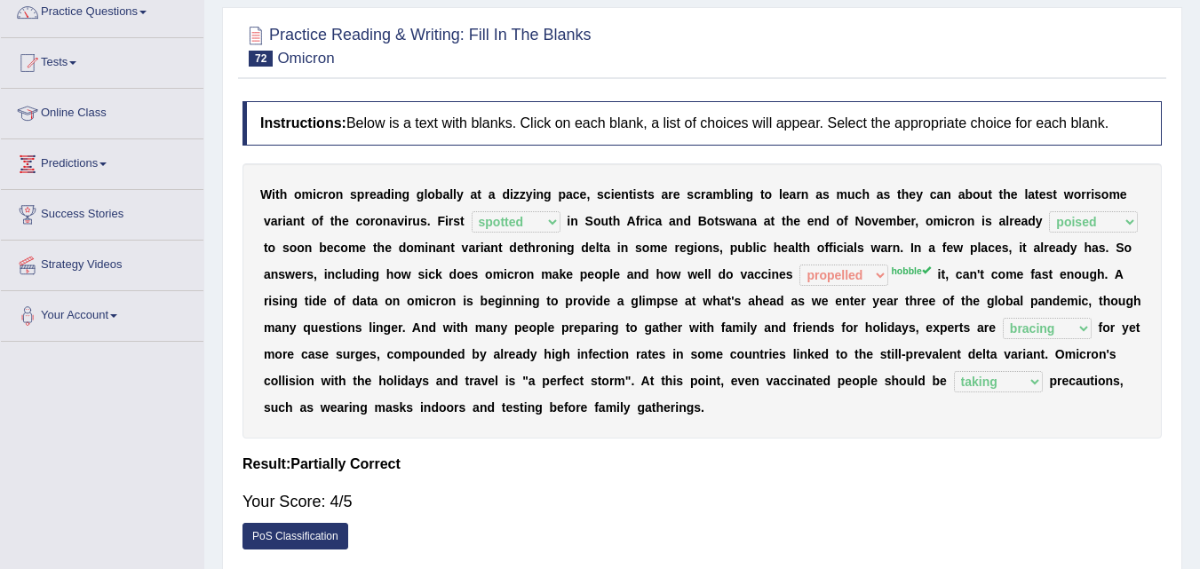
drag, startPoint x: 1191, startPoint y: 403, endPoint x: 1213, endPoint y: 404, distance: 21.3
click at [1199, 404] on html "Toggle navigation Home Practice Questions Speaking Practice Read Aloud Repeat S…" at bounding box center [600, 133] width 1200 height 569
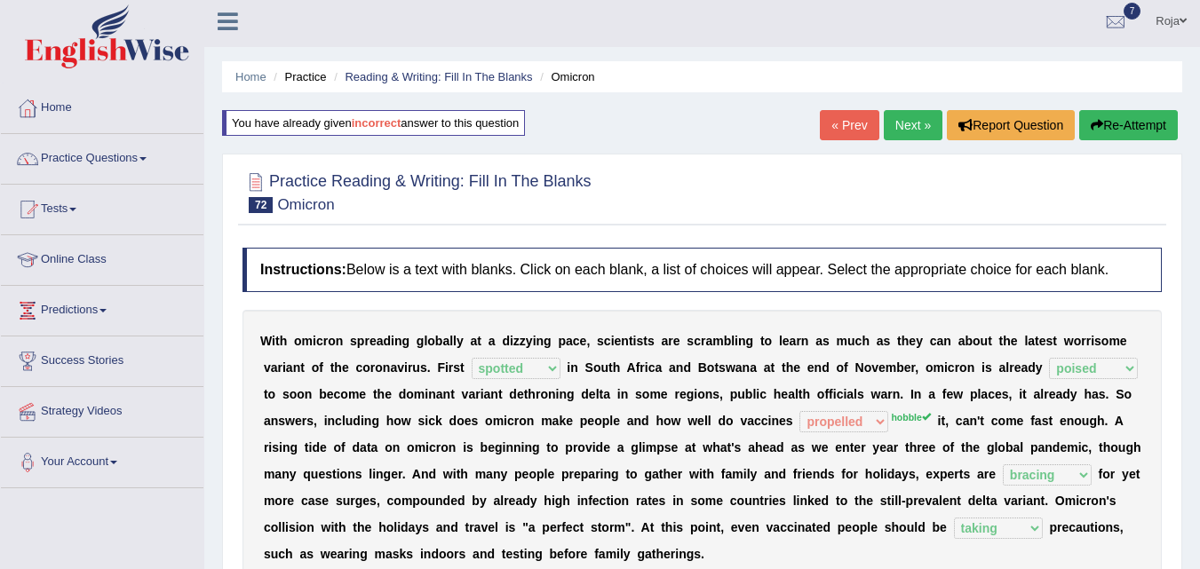
scroll to position [50, 0]
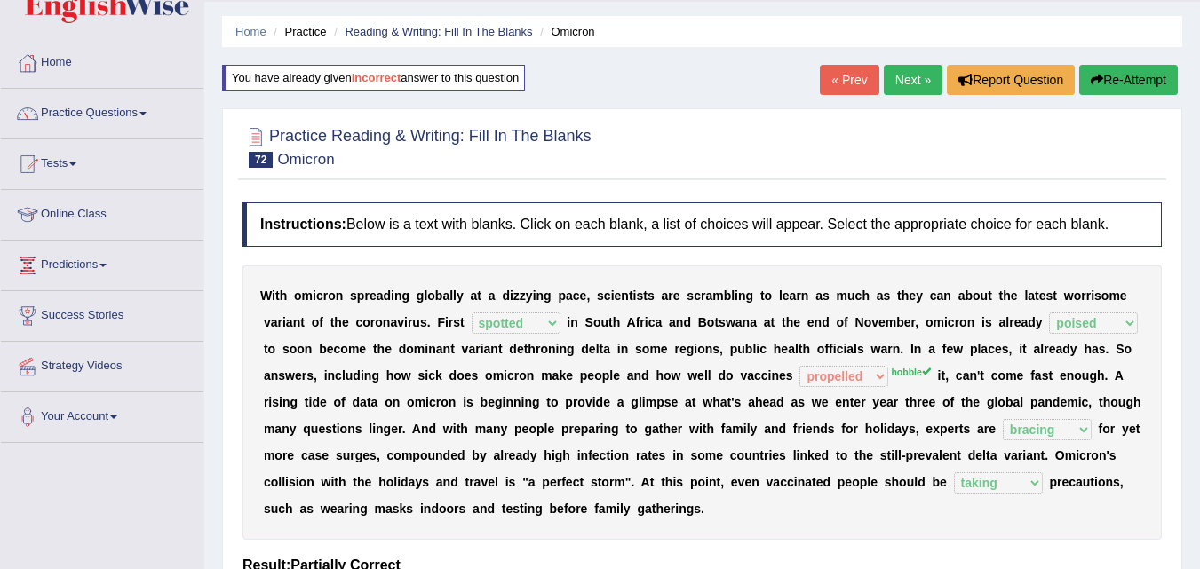
click at [1198, 346] on div "Home Practice Reading & Writing: Fill In The Blanks Omicron You have already gi…" at bounding box center [702, 394] width 996 height 888
drag, startPoint x: 1198, startPoint y: 346, endPoint x: 1204, endPoint y: 363, distance: 18.5
click at [1199, 363] on html "Toggle navigation Home Practice Questions Speaking Practice Read Aloud Repeat S…" at bounding box center [600, 234] width 1200 height 569
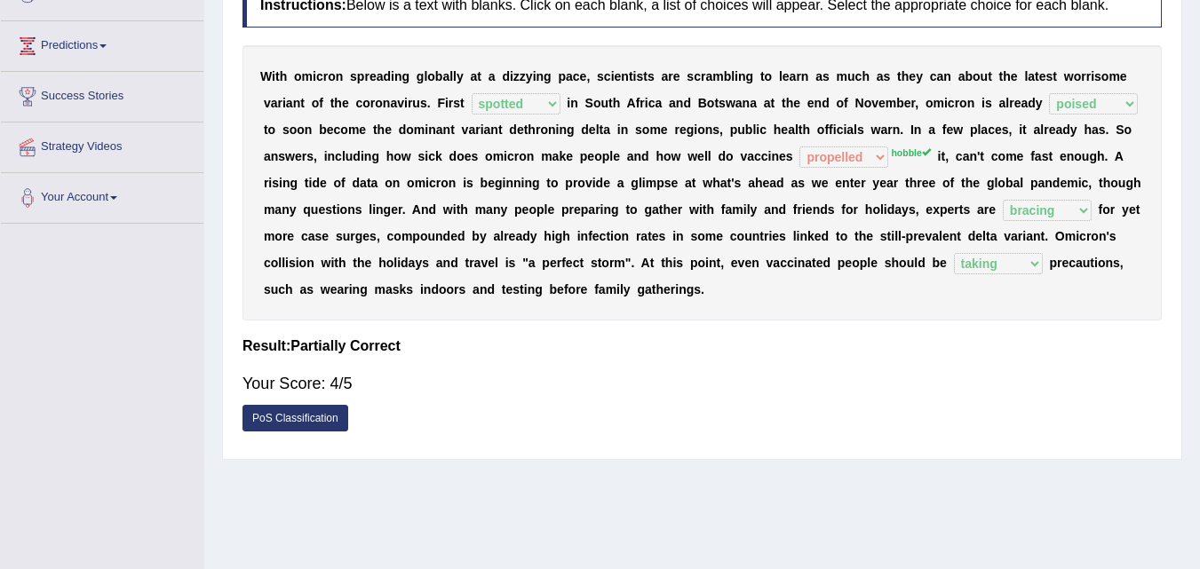
scroll to position [271, 0]
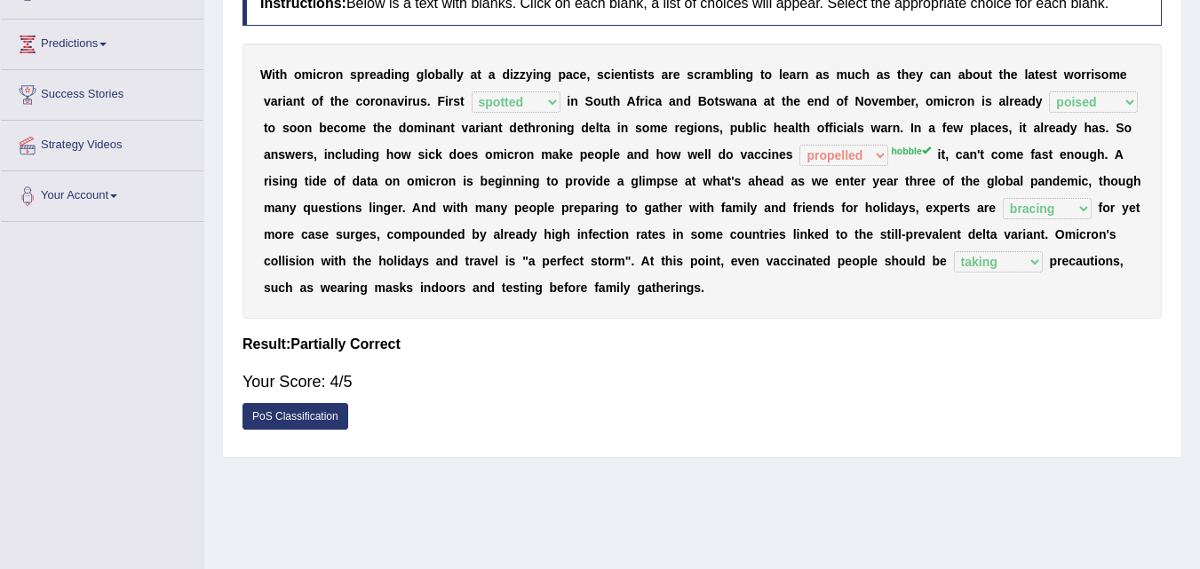
drag, startPoint x: 1195, startPoint y: 491, endPoint x: 1205, endPoint y: 471, distance: 22.6
click at [1199, 298] on html "Toggle navigation Home Practice Questions Speaking Practice Read Aloud Repeat S…" at bounding box center [600, 13] width 1200 height 569
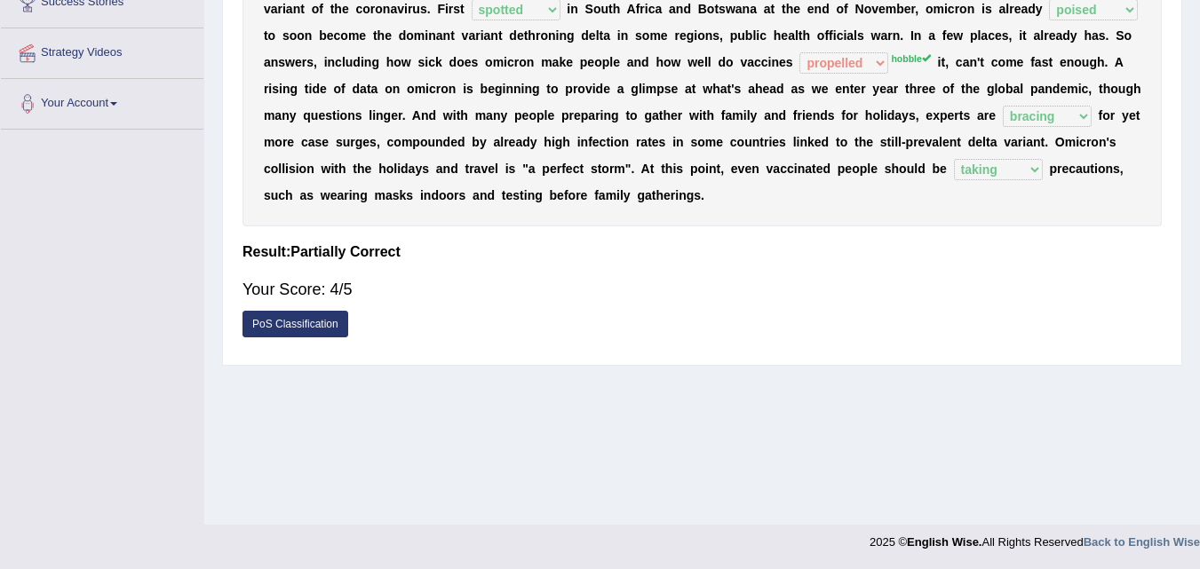
scroll to position [0, 0]
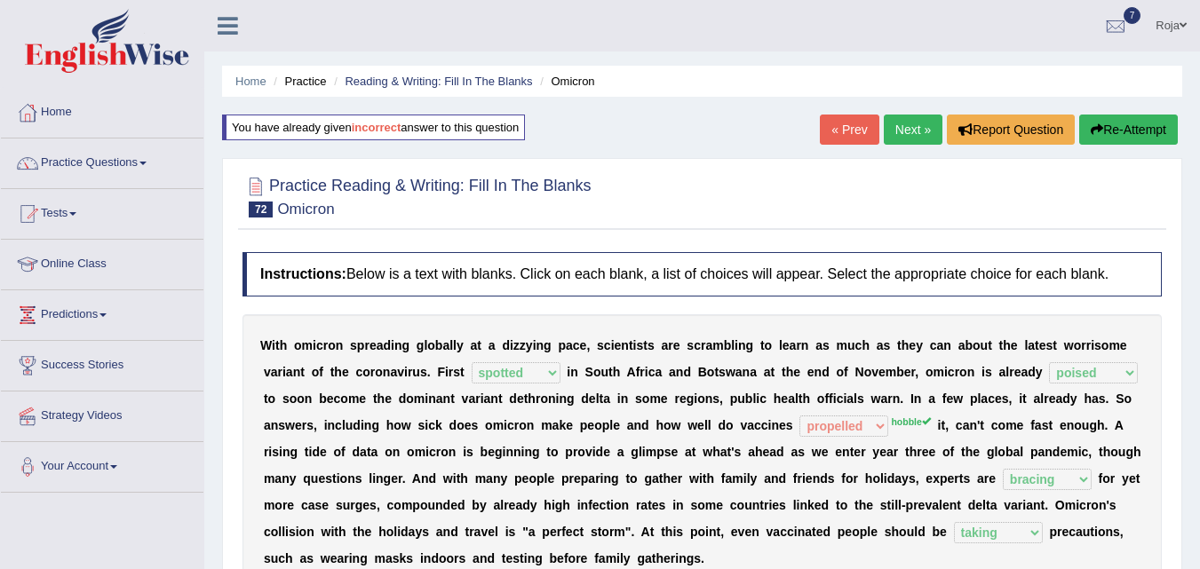
click at [885, 122] on link "Next »" at bounding box center [913, 130] width 59 height 30
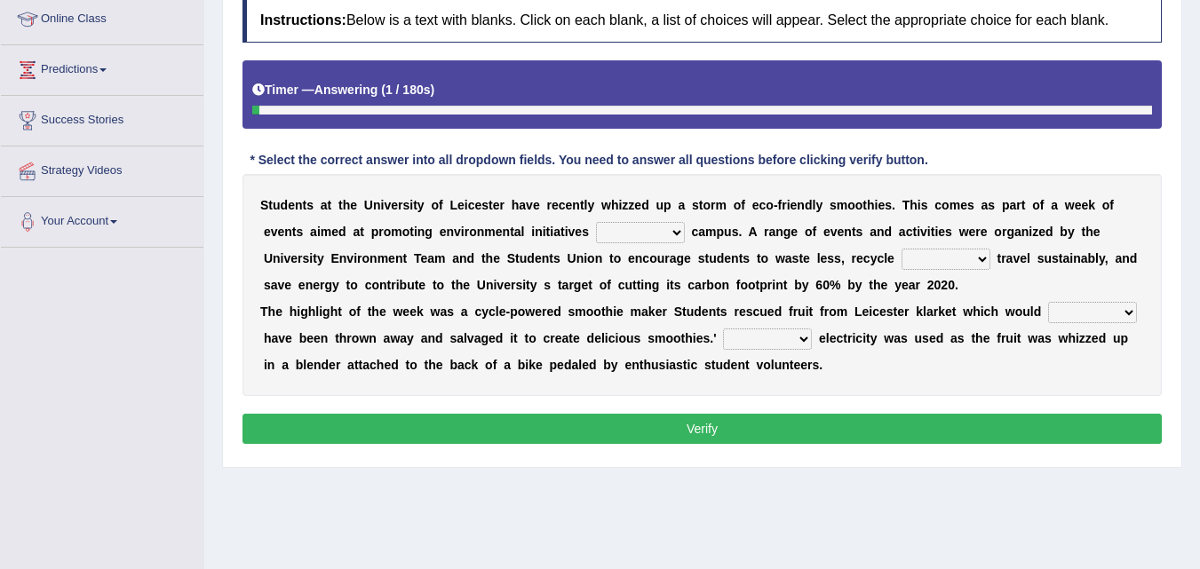
scroll to position [246, 0]
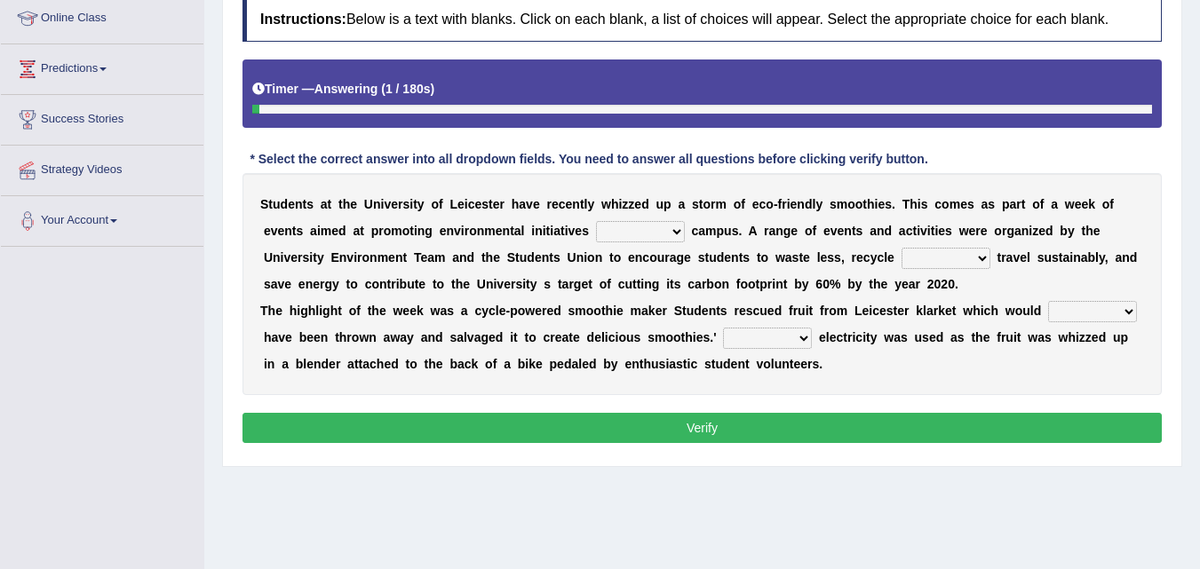
drag, startPoint x: 0, startPoint y: 0, endPoint x: 1206, endPoint y: 318, distance: 1247.5
click at [1199, 318] on html "Toggle navigation Home Practice Questions Speaking Practice Read Aloud Repeat S…" at bounding box center [600, 38] width 1200 height 569
click at [685, 231] on b at bounding box center [688, 231] width 7 height 14
click at [677, 231] on select "by of on as" at bounding box center [640, 231] width 89 height 21
select select "on"
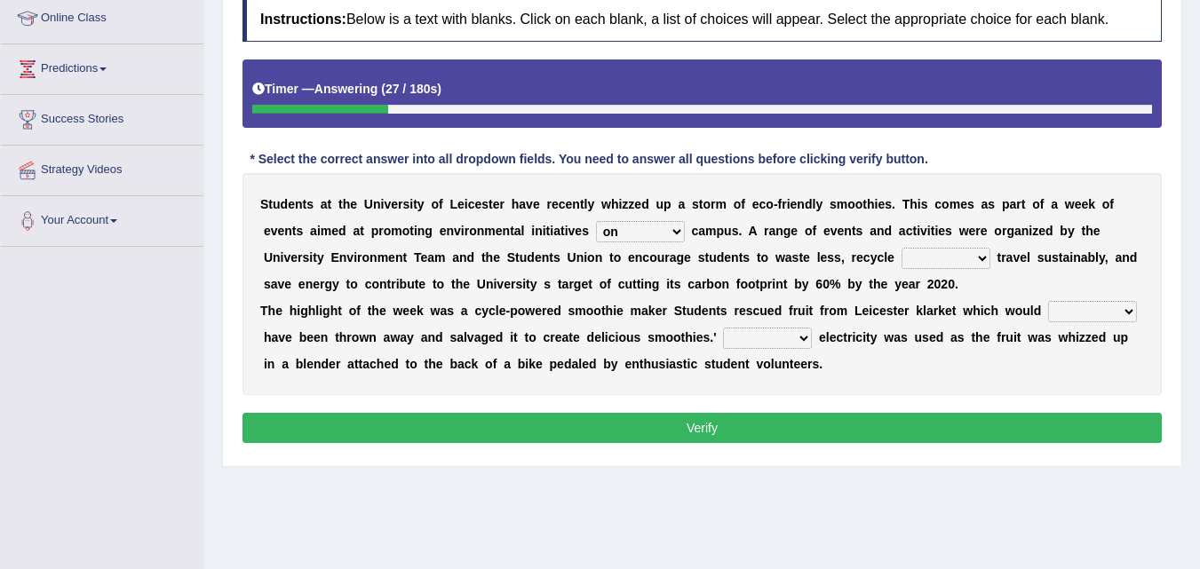
click at [596, 221] on select "by of on as" at bounding box center [640, 231] width 89 height 21
click at [960, 257] on select "more with at in" at bounding box center [946, 258] width 89 height 21
select select "more"
click at [902, 248] on select "more with at in" at bounding box center [946, 258] width 89 height 21
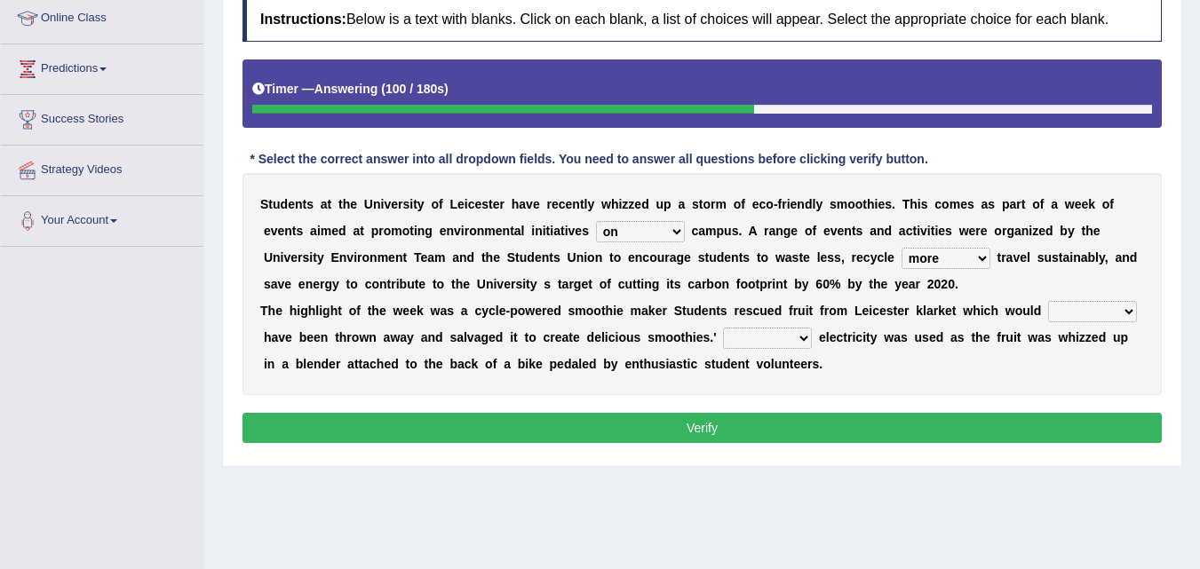
click at [1074, 310] on select "then might will otherwise" at bounding box center [1092, 311] width 89 height 21
select select "might"
click at [1048, 301] on select "then might will otherwise" at bounding box center [1092, 311] width 89 height 21
click at [773, 344] on select "Some Much No More" at bounding box center [767, 338] width 89 height 21
click at [674, 350] on div "S t u d e n t s a t t h e U n i v e r s i t y o f L e i c e s t e r h a v e r e…" at bounding box center [702, 284] width 919 height 222
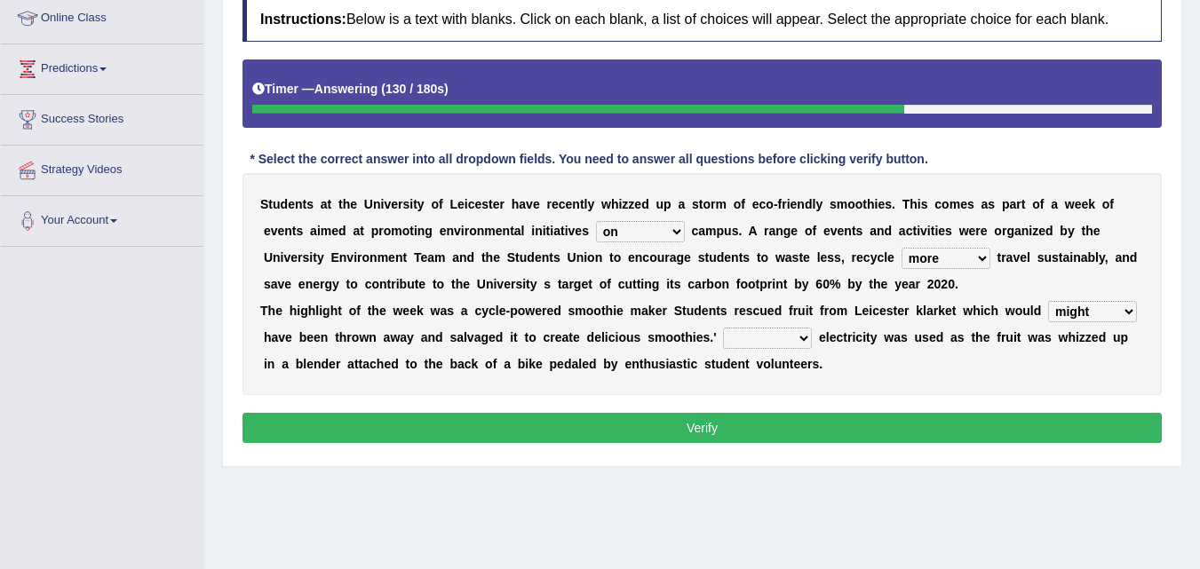
click at [775, 339] on select "Some Much No More" at bounding box center [767, 338] width 89 height 21
select select "No"
click at [723, 328] on select "Some Much No More" at bounding box center [767, 338] width 89 height 21
click at [749, 427] on button "Verify" at bounding box center [702, 428] width 919 height 30
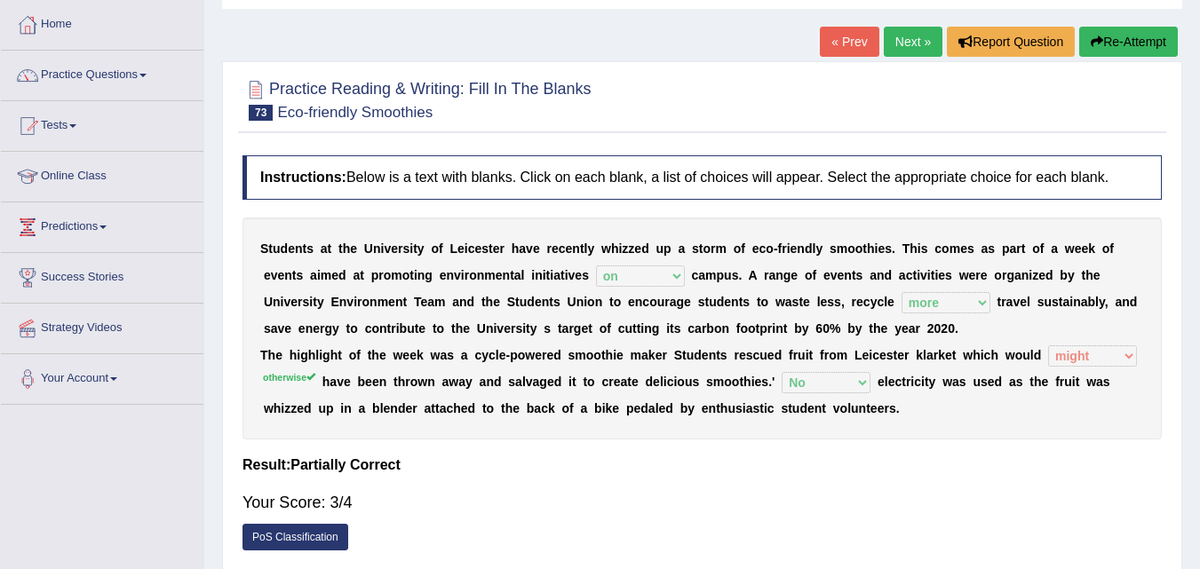
scroll to position [91, 0]
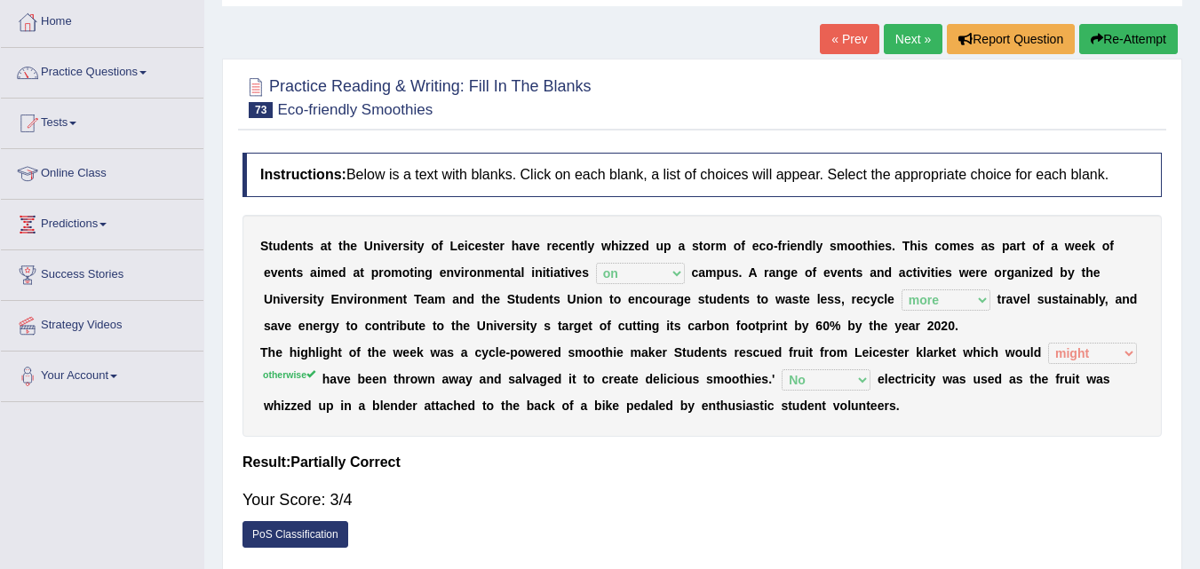
click at [910, 49] on link "Next »" at bounding box center [913, 39] width 59 height 30
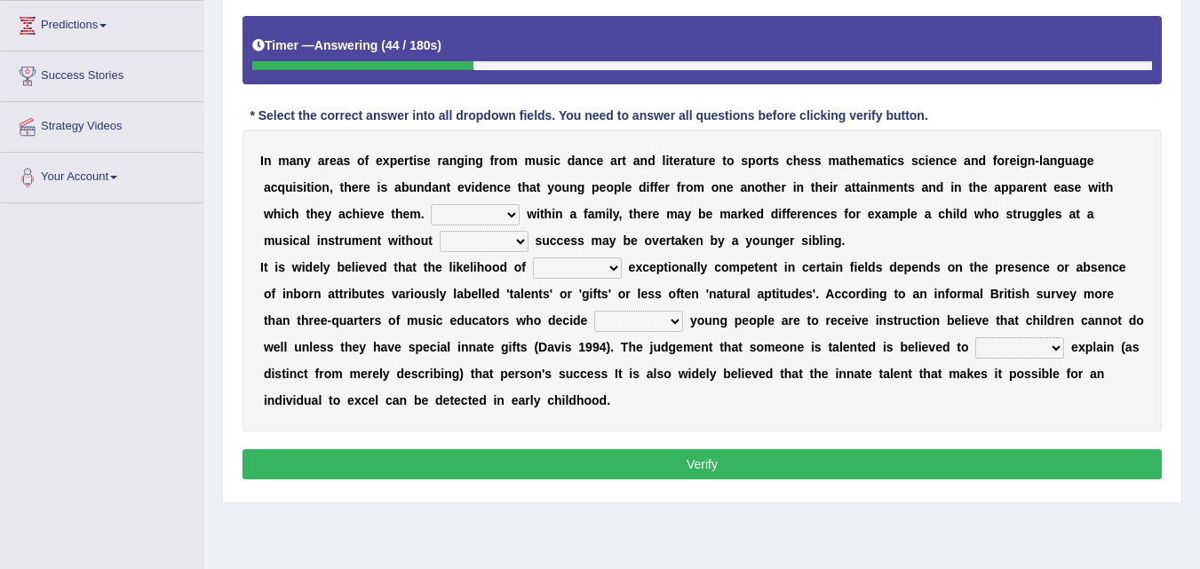
click at [481, 209] on select "But Later Not Even" at bounding box center [475, 214] width 89 height 21
click at [431, 204] on select "But Later Not Even" at bounding box center [475, 214] width 89 height 21
click at [480, 227] on div "I n m a n y a r e a s o f e x p e r t i s e r a n g i n g f r o m m u s i c d a…" at bounding box center [702, 281] width 919 height 302
click at [474, 219] on select "But Later Not Even" at bounding box center [475, 214] width 89 height 21
select select "But"
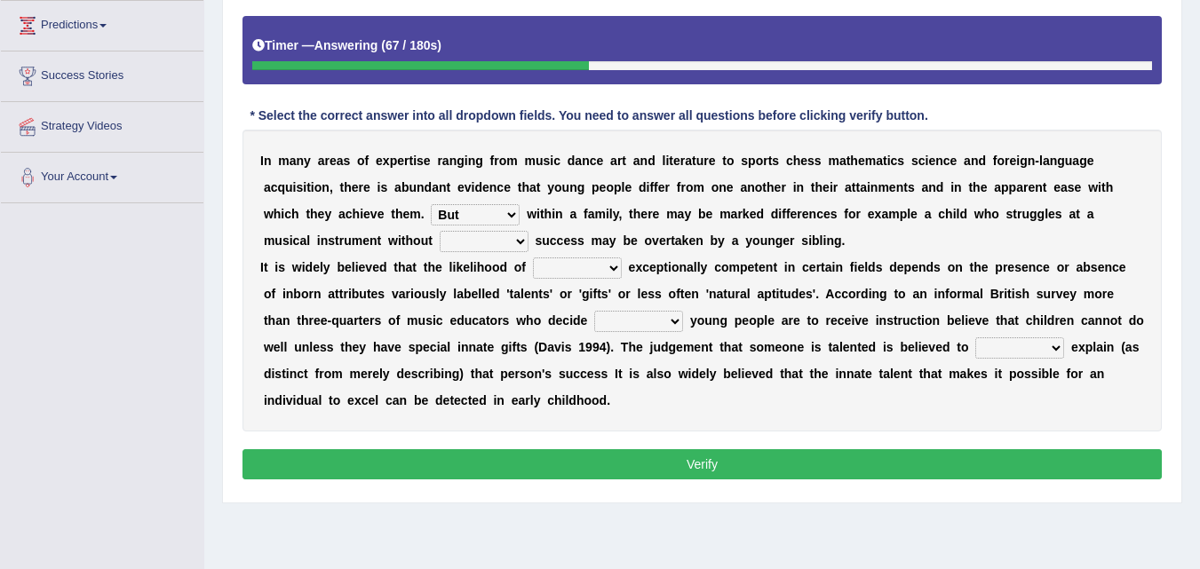
click at [431, 204] on select "But Later Not Even" at bounding box center [475, 214] width 89 height 21
click at [513, 243] on select "little much graving prompt" at bounding box center [484, 241] width 89 height 21
select select "graving"
click at [440, 231] on select "little much graving prompt" at bounding box center [484, 241] width 89 height 21
click at [606, 272] on select "having gaining becoming rooting" at bounding box center [577, 268] width 89 height 21
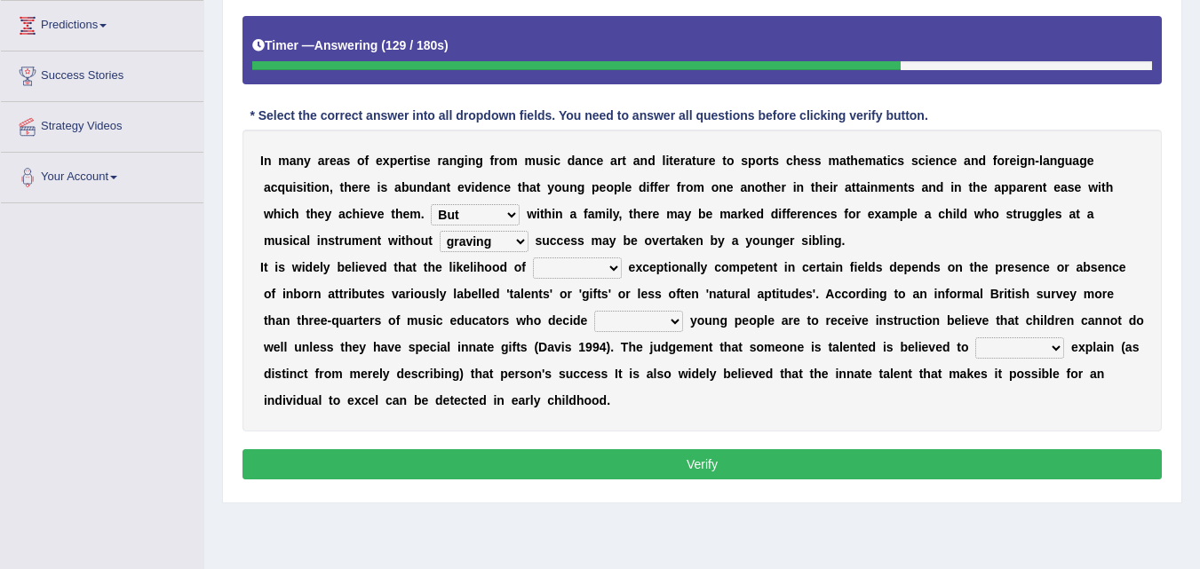
select select "becoming"
click at [533, 258] on select "having gaining becoming rooting" at bounding box center [577, 268] width 89 height 21
click at [655, 318] on select "which when what where" at bounding box center [638, 321] width 89 height 21
select select "what"
click at [594, 311] on select "which when what where" at bounding box center [638, 321] width 89 height 21
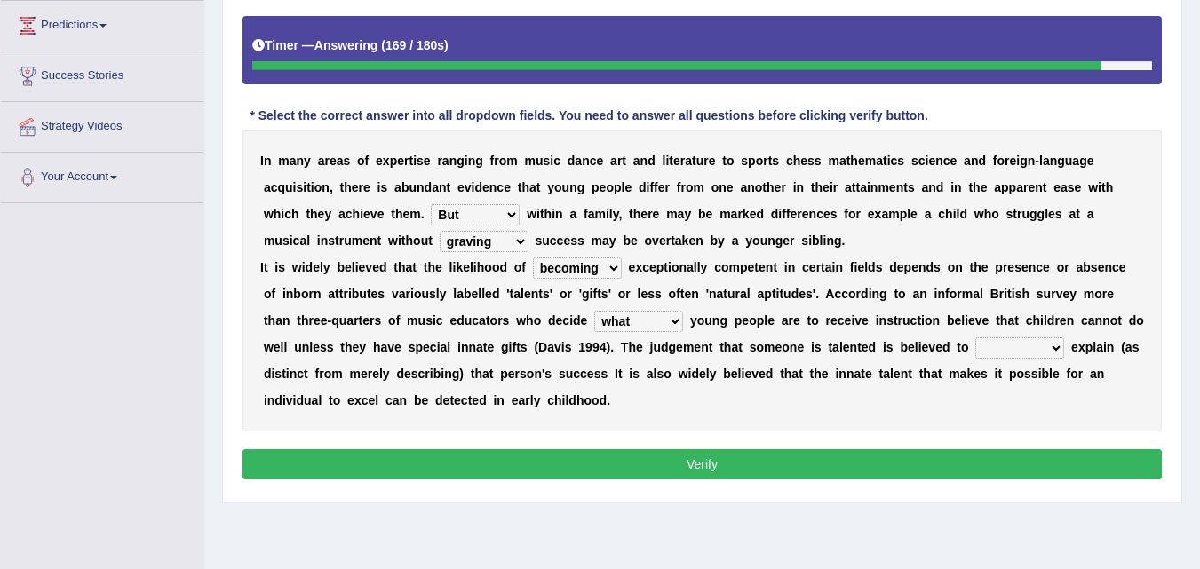
click at [1024, 346] on select "help pay provide protect" at bounding box center [1019, 348] width 89 height 21
